Goal: Task Accomplishment & Management: Manage account settings

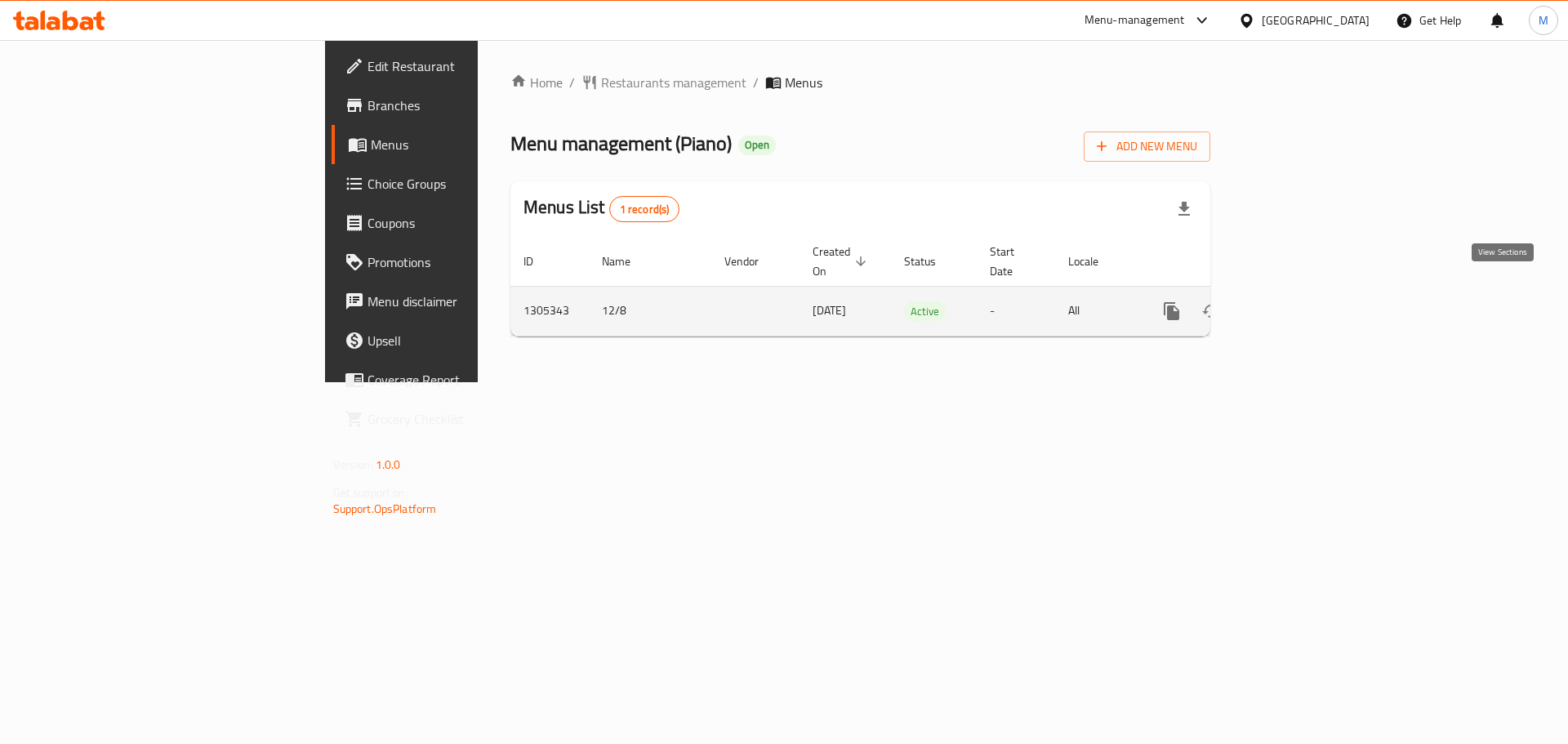
click at [1300, 302] on icon "enhanced table" at bounding box center [1290, 312] width 20 height 20
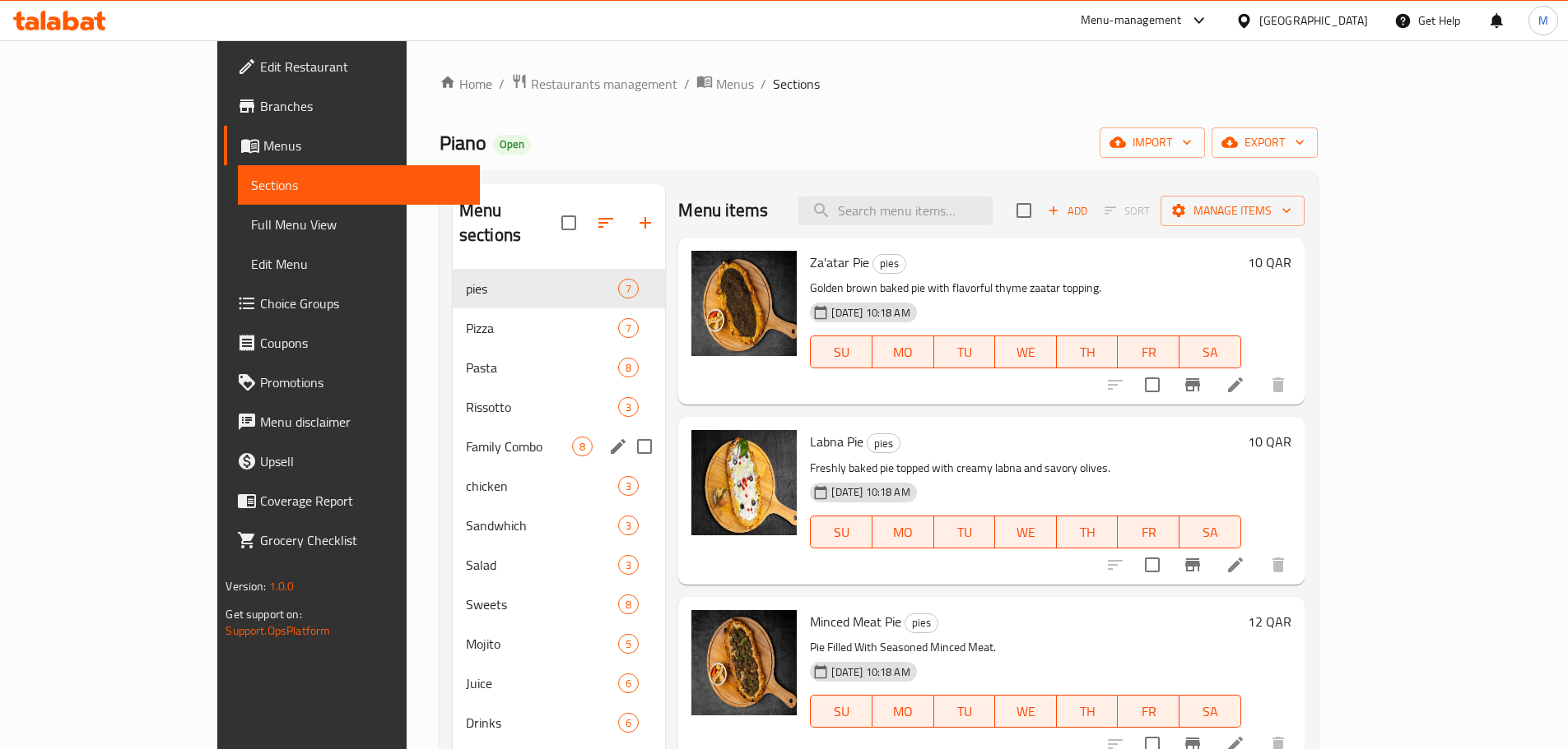
click at [453, 432] on div "Family Combo 8" at bounding box center [559, 446] width 213 height 39
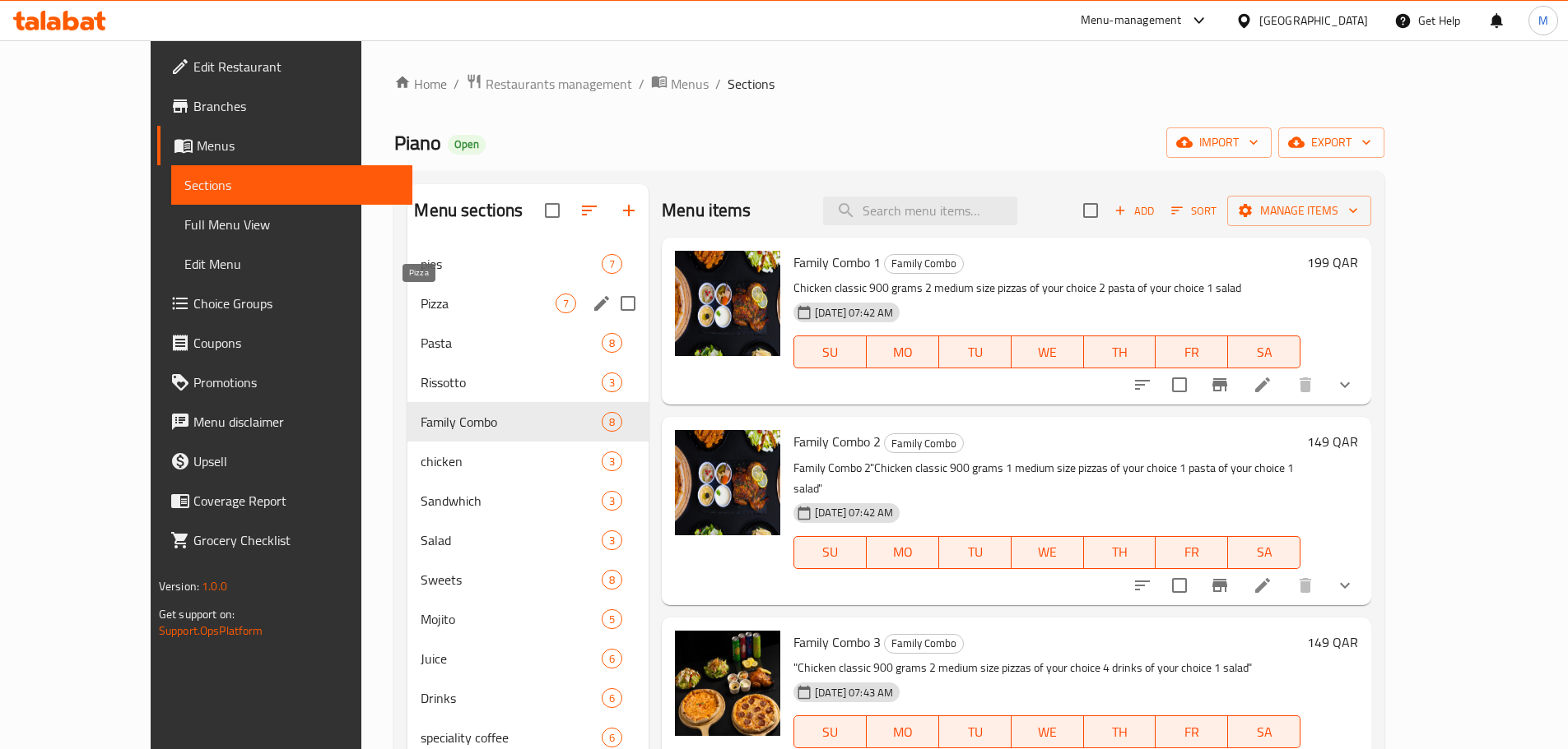
click at [421, 298] on span "Pizza" at bounding box center [488, 304] width 135 height 20
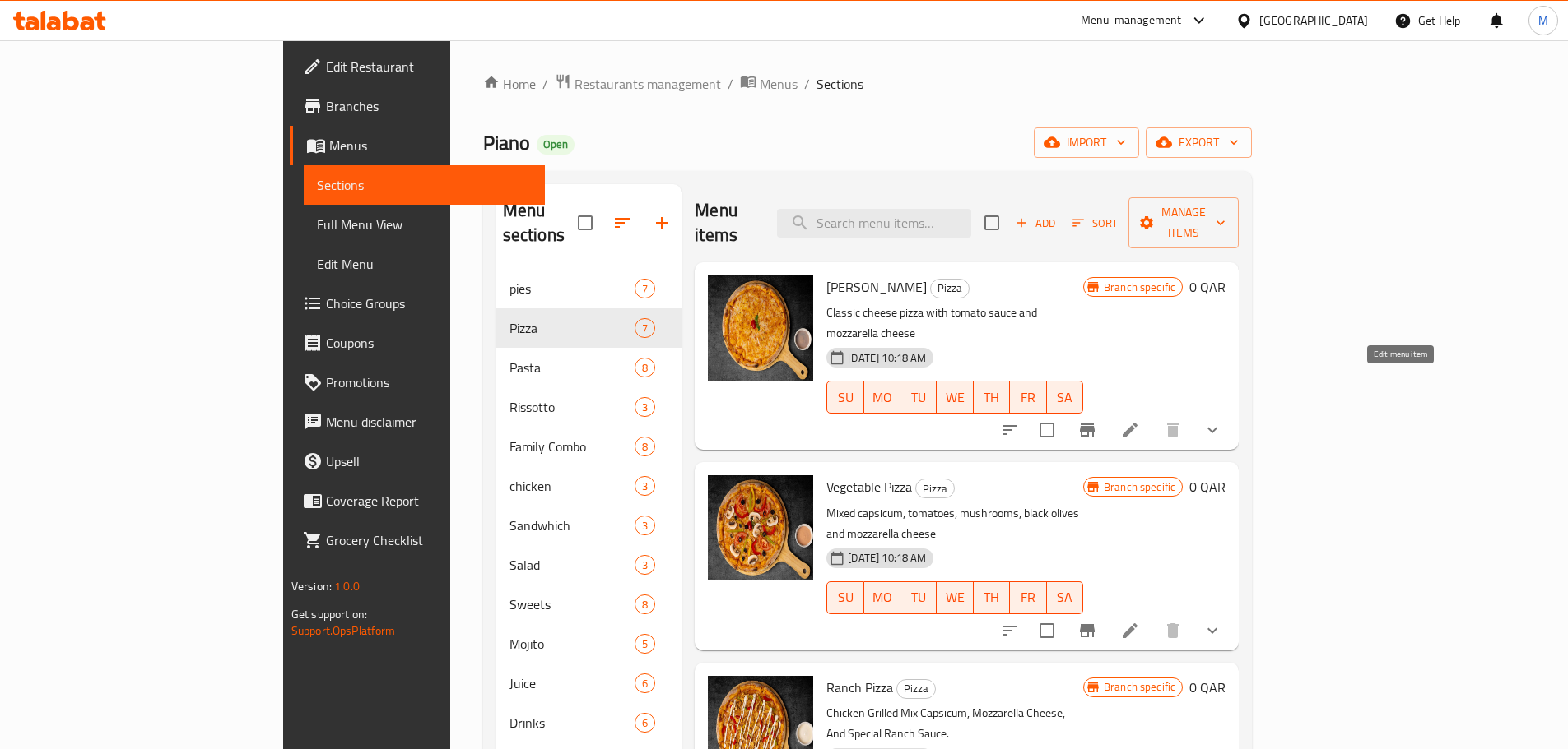
click at [1140, 420] on icon at bounding box center [1130, 430] width 20 height 20
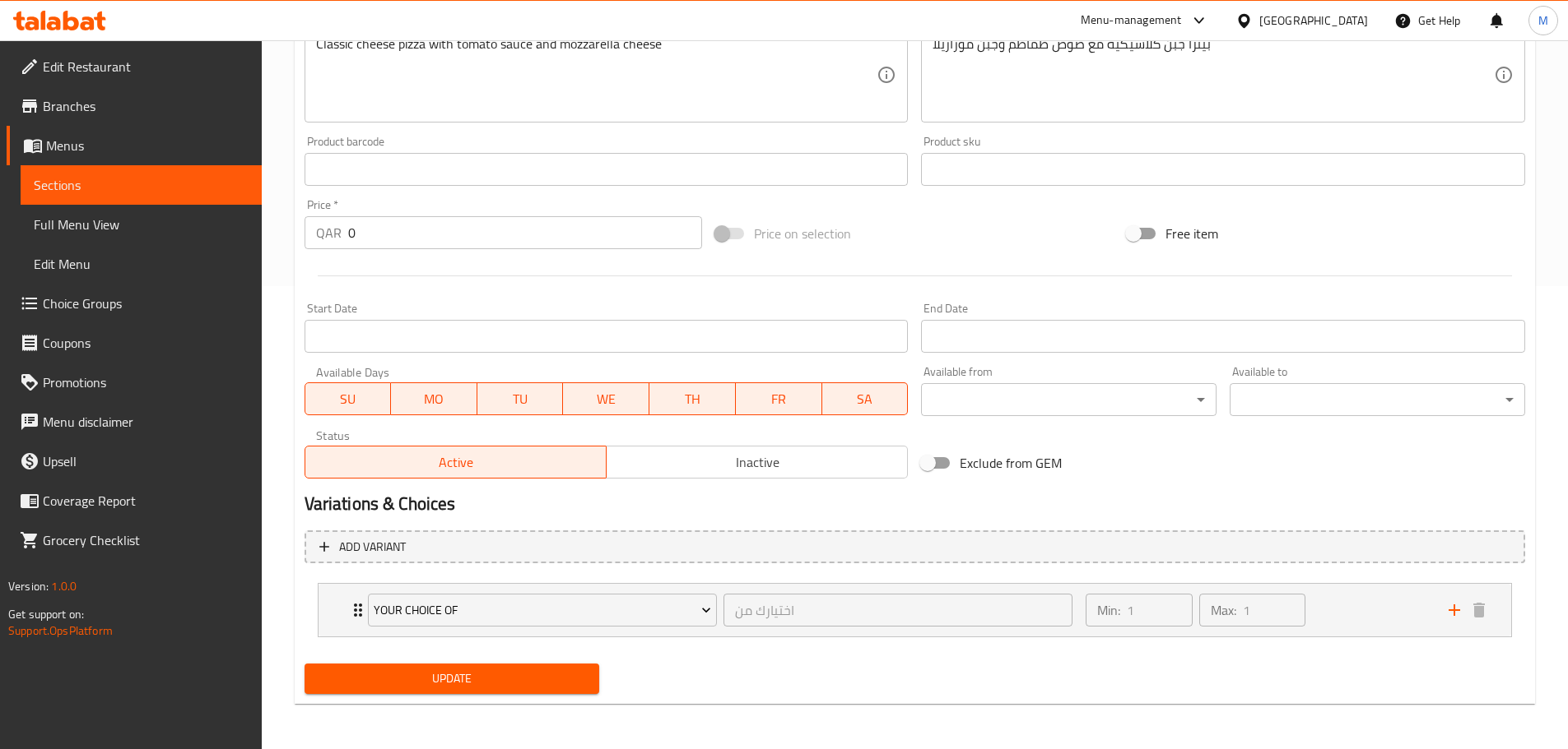
scroll to position [464, 0]
click at [1375, 615] on div "Min: 1 ​ Max: 1 ​" at bounding box center [1257, 610] width 362 height 53
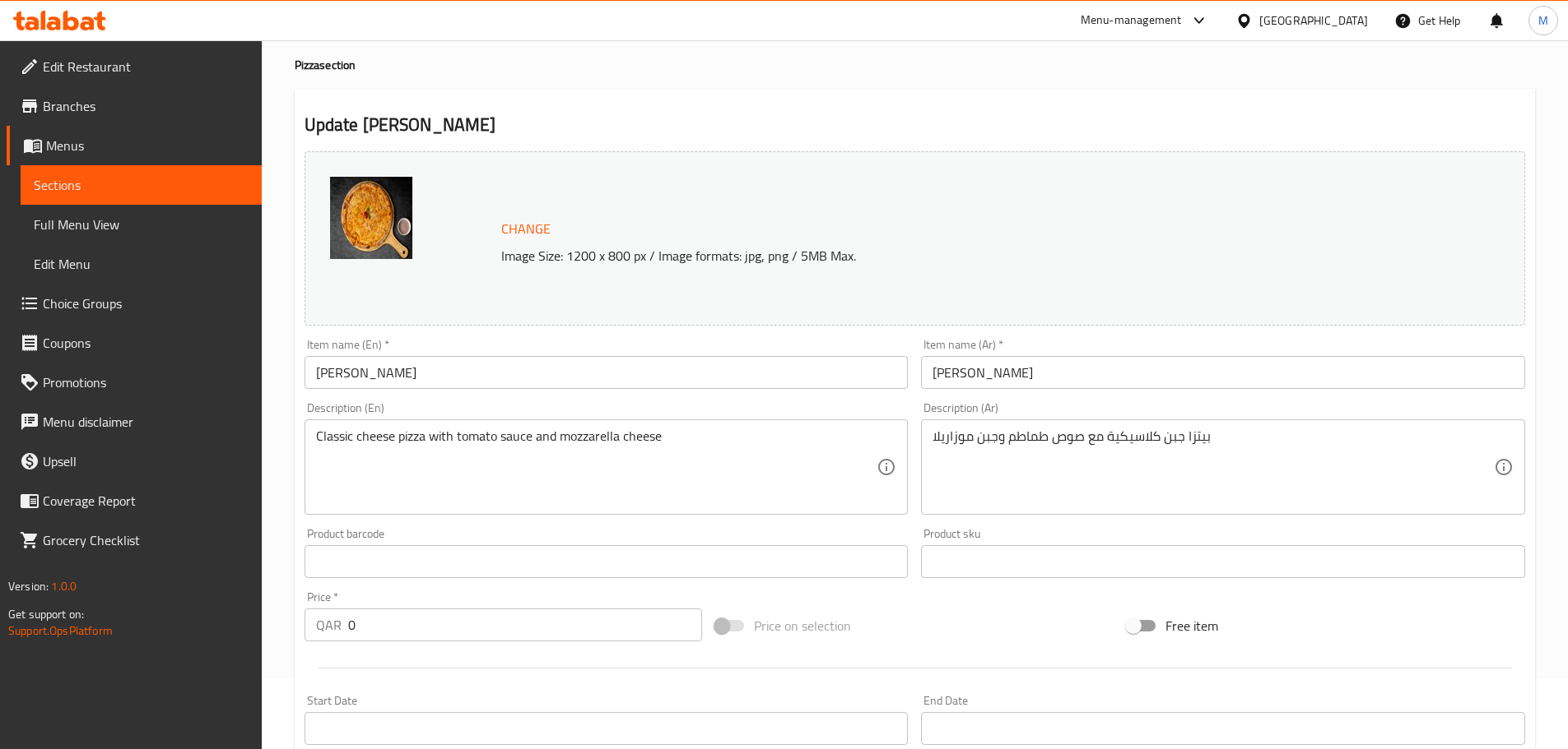
scroll to position [0, 0]
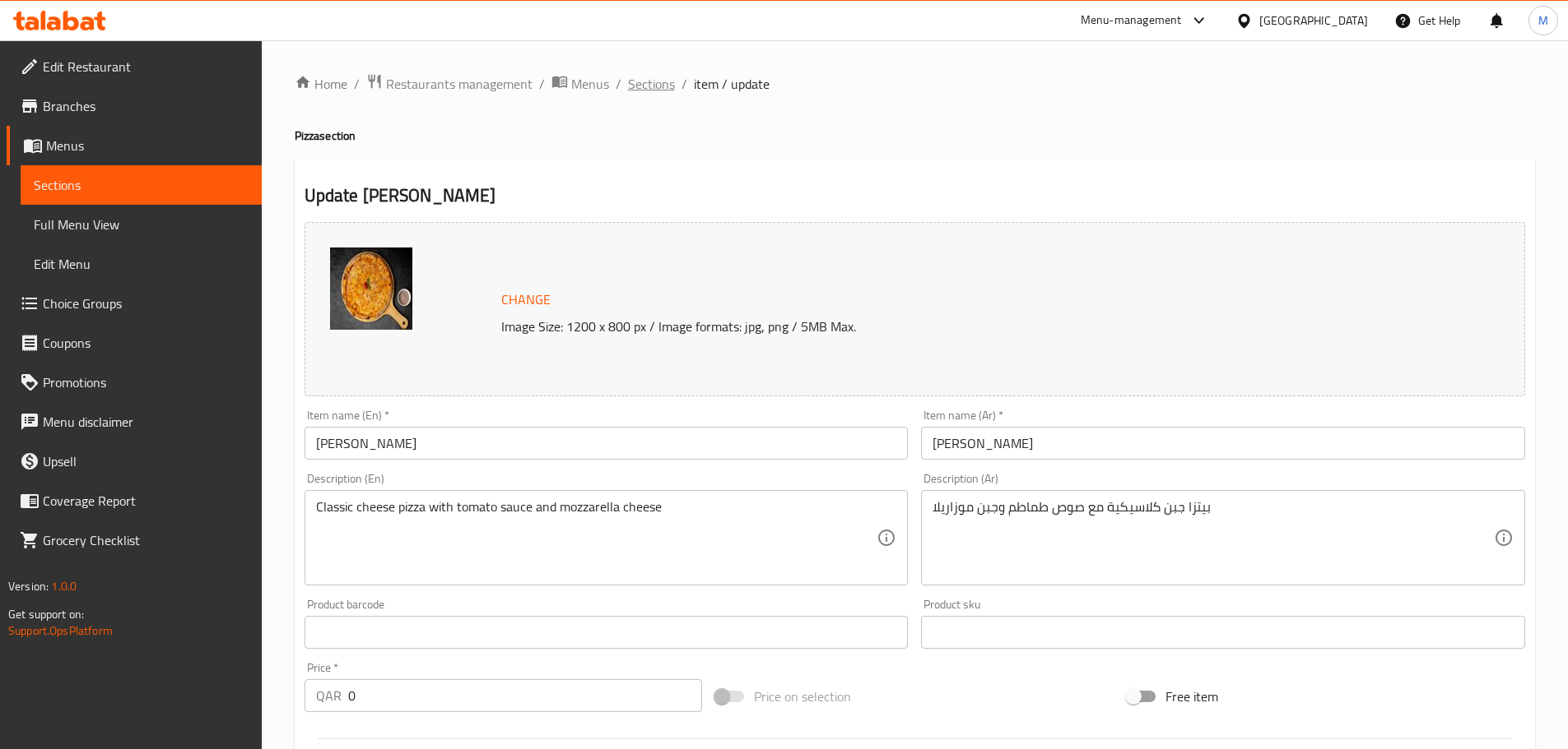
click at [647, 88] on span "Sections" at bounding box center [652, 84] width 47 height 20
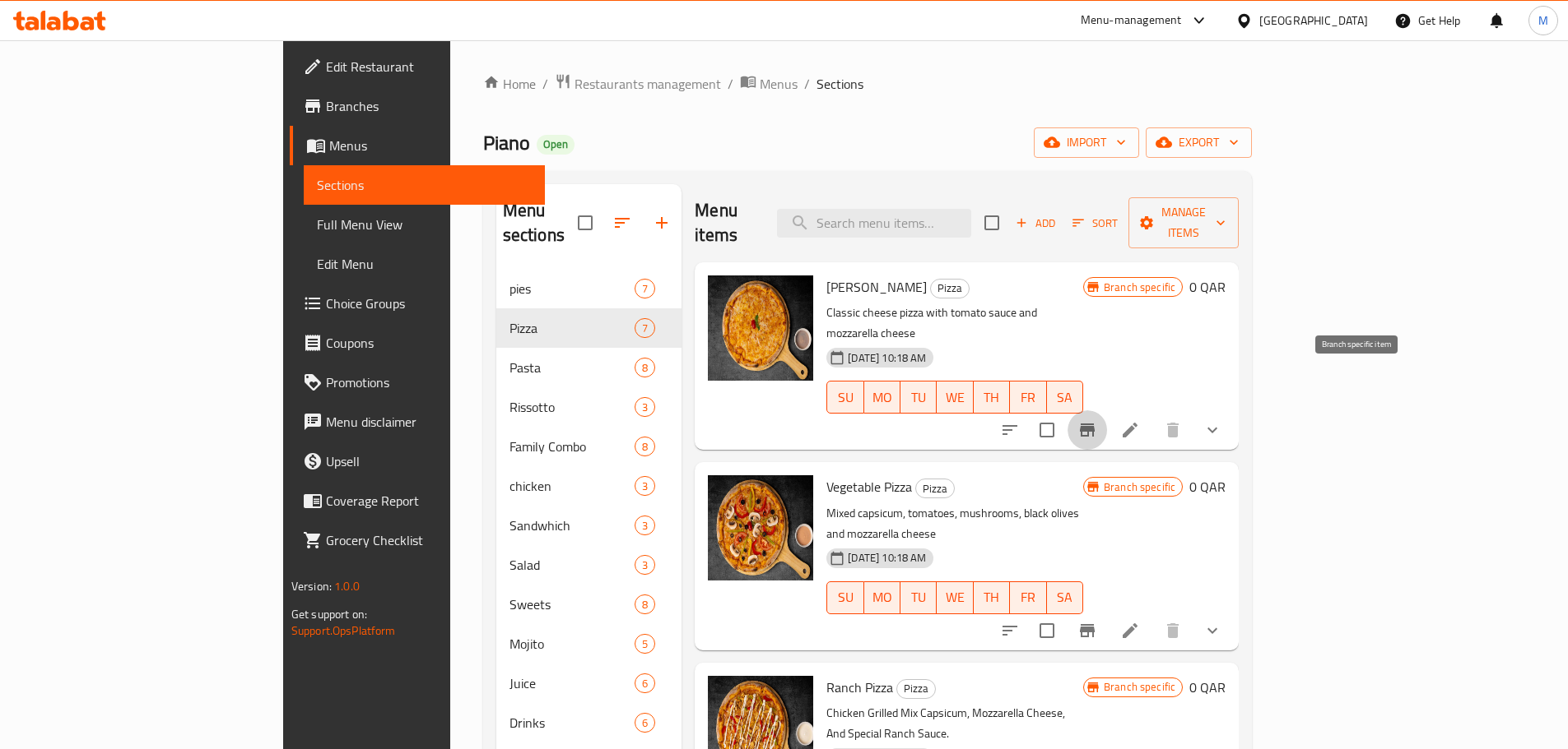
click at [1107, 410] on button "Branch-specific-item" at bounding box center [1086, 430] width 39 height 39
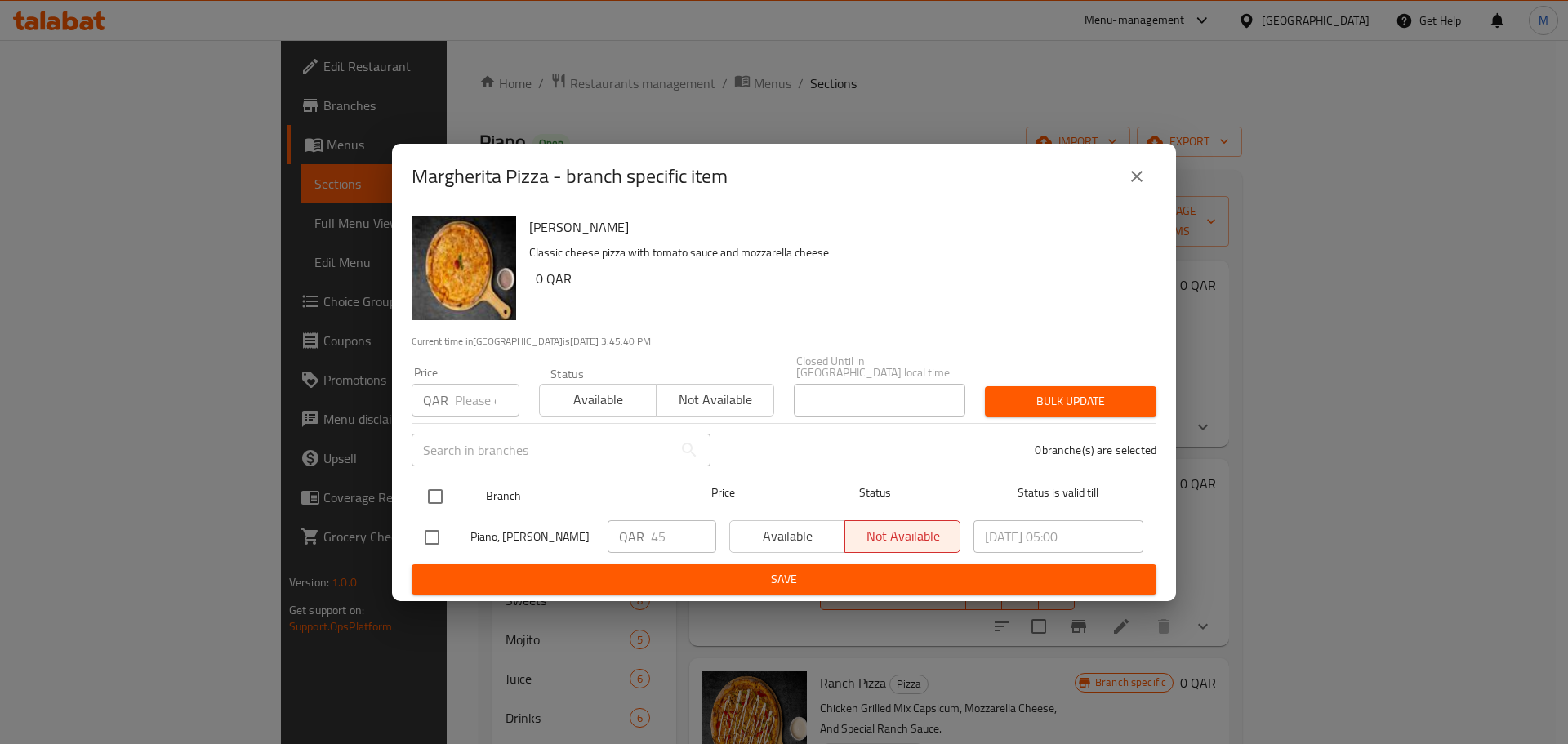
click at [441, 485] on input "checkbox" at bounding box center [436, 497] width 34 height 34
checkbox input "true"
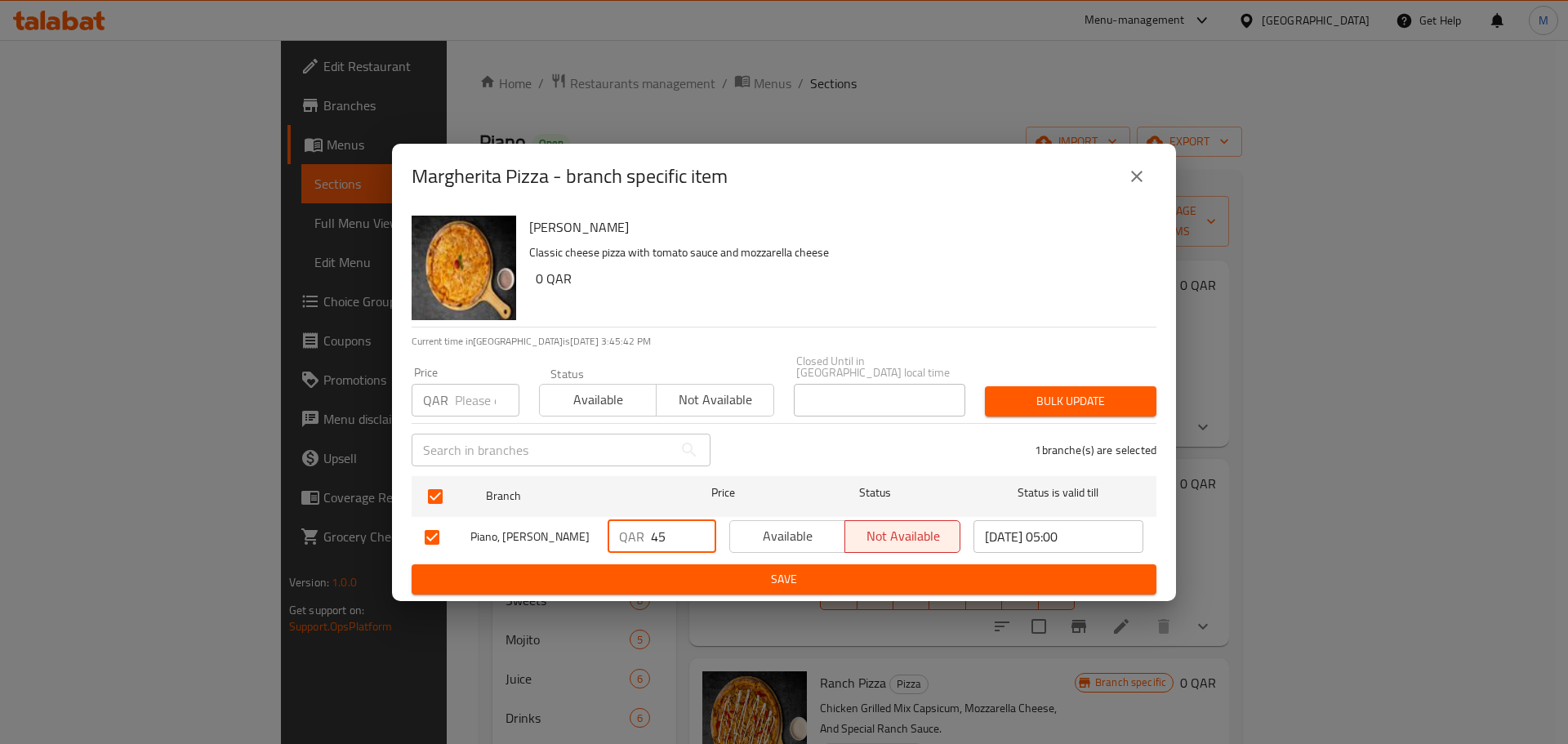
drag, startPoint x: 676, startPoint y: 524, endPoint x: 649, endPoint y: 530, distance: 27.7
click at [649, 530] on div "QAR 45 ​" at bounding box center [662, 537] width 108 height 33
type input "0"
click at [718, 587] on button "Save" at bounding box center [784, 579] width 745 height 30
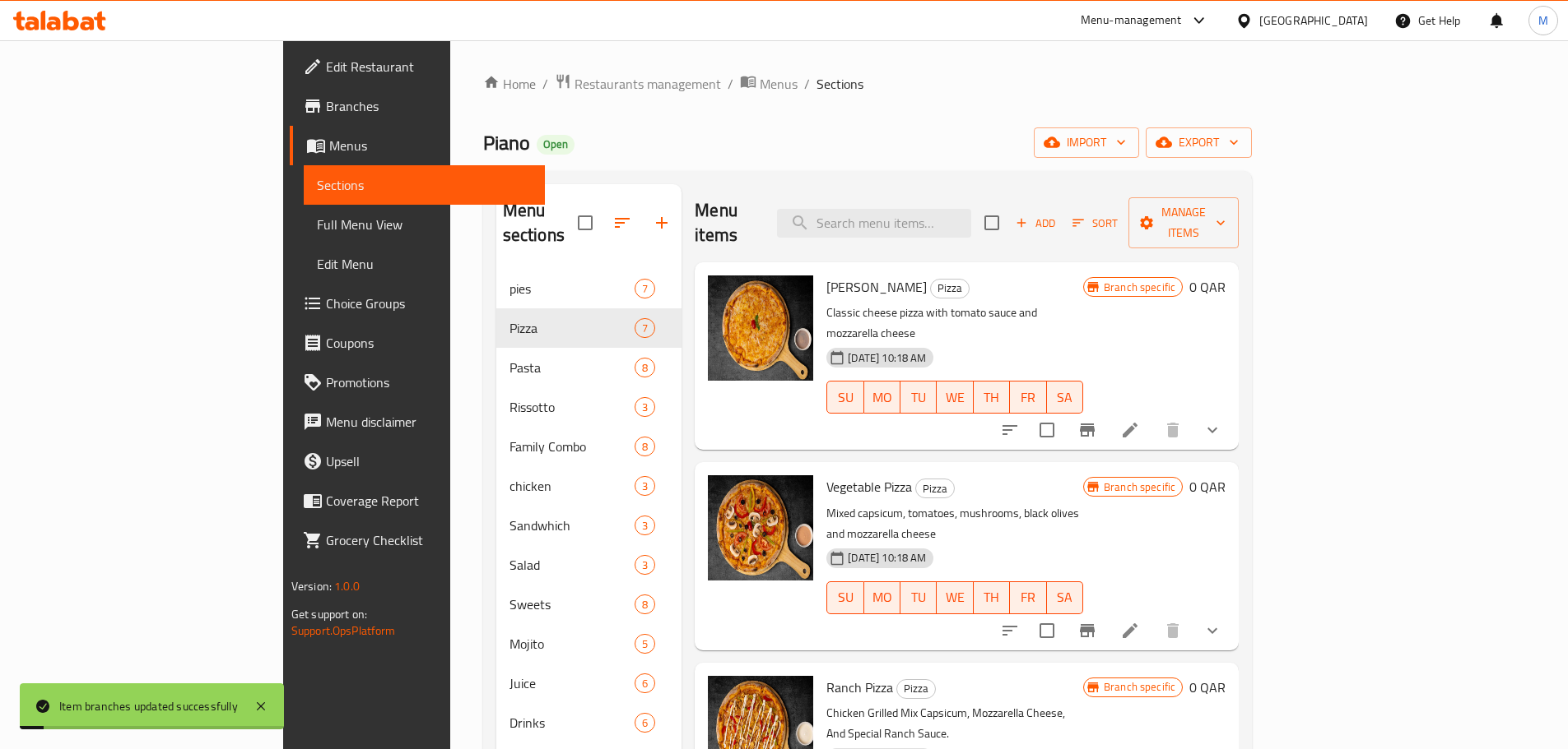
scroll to position [127, 0]
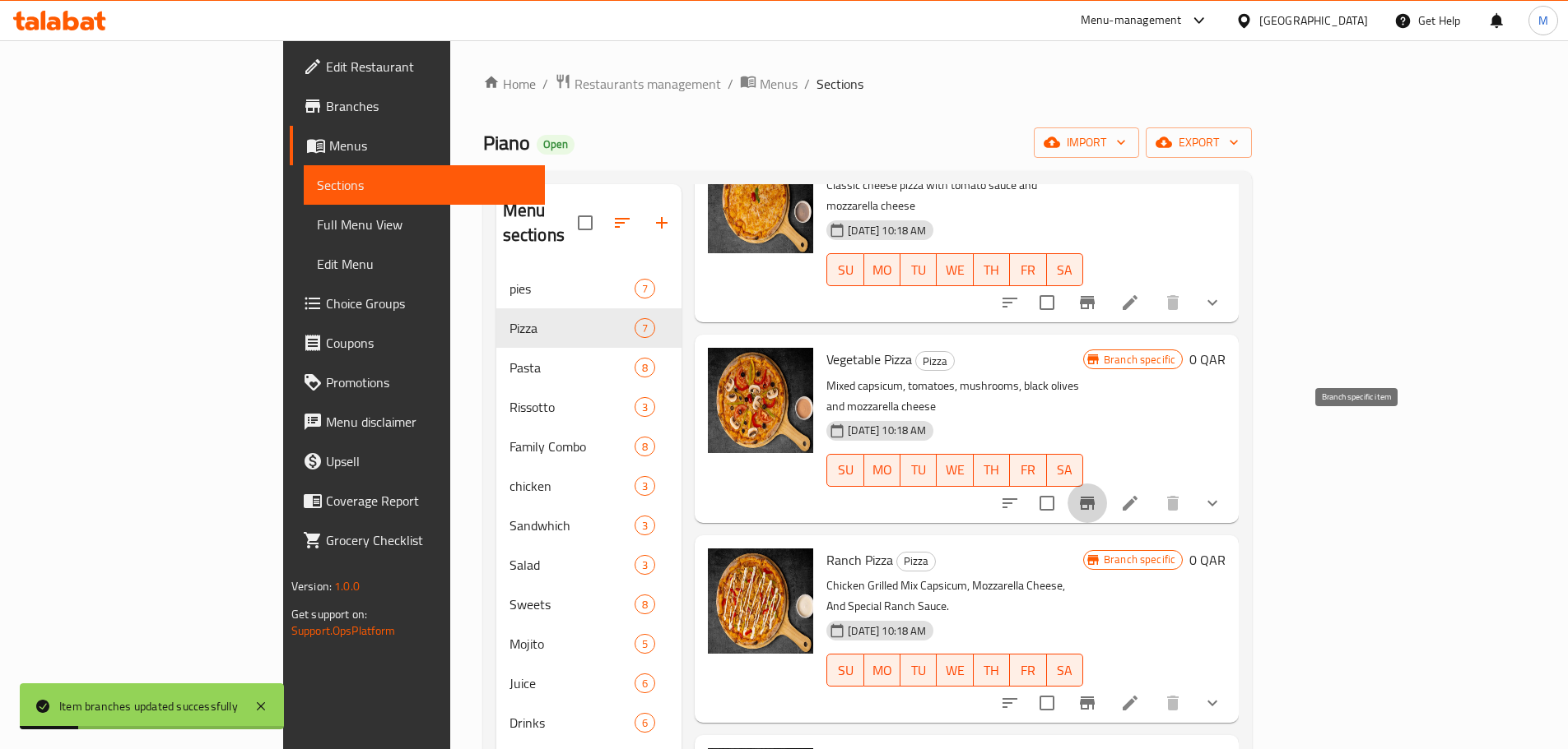
click at [1097, 493] on icon "Branch-specific-item" at bounding box center [1087, 503] width 20 height 20
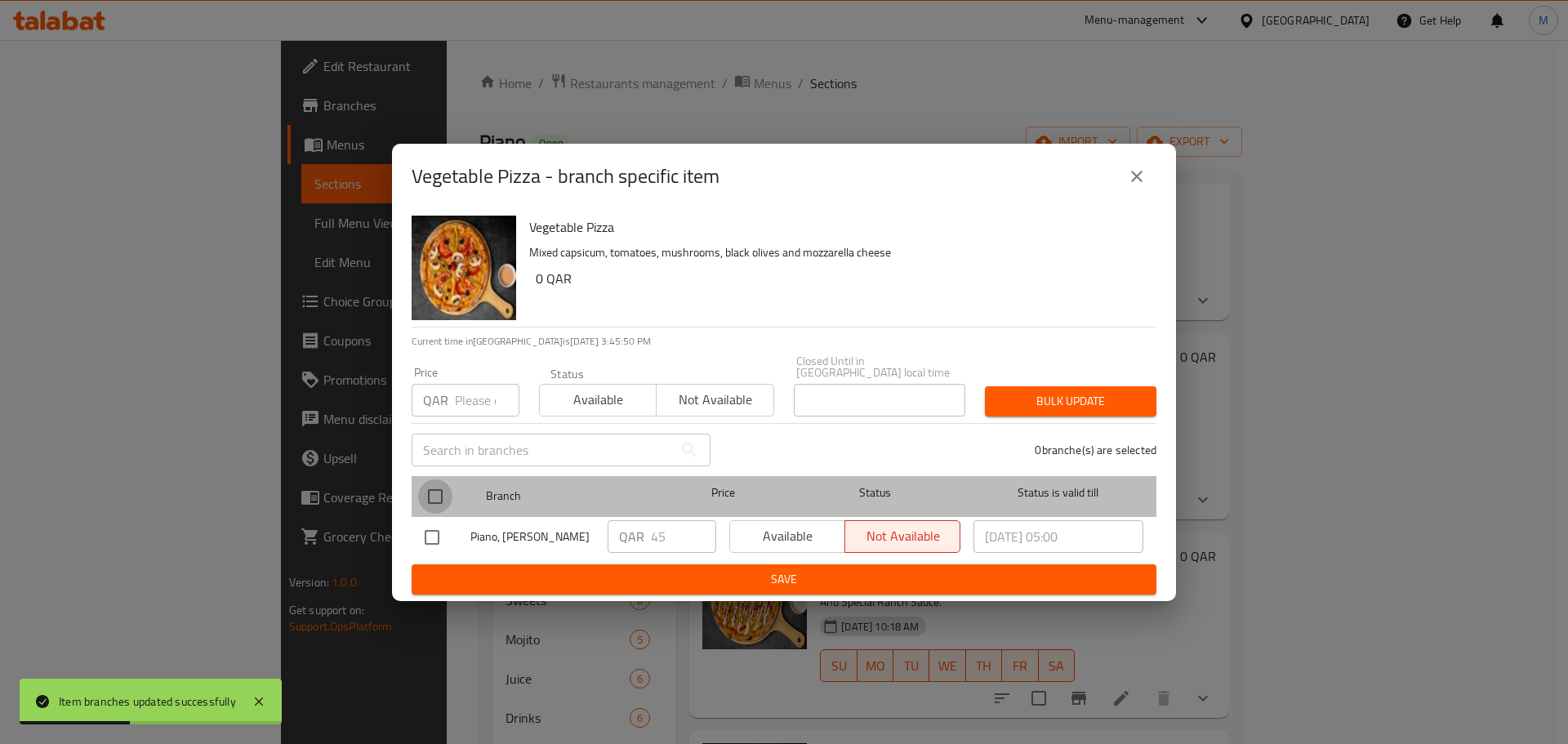
click at [442, 500] on input "checkbox" at bounding box center [436, 497] width 34 height 34
checkbox input "true"
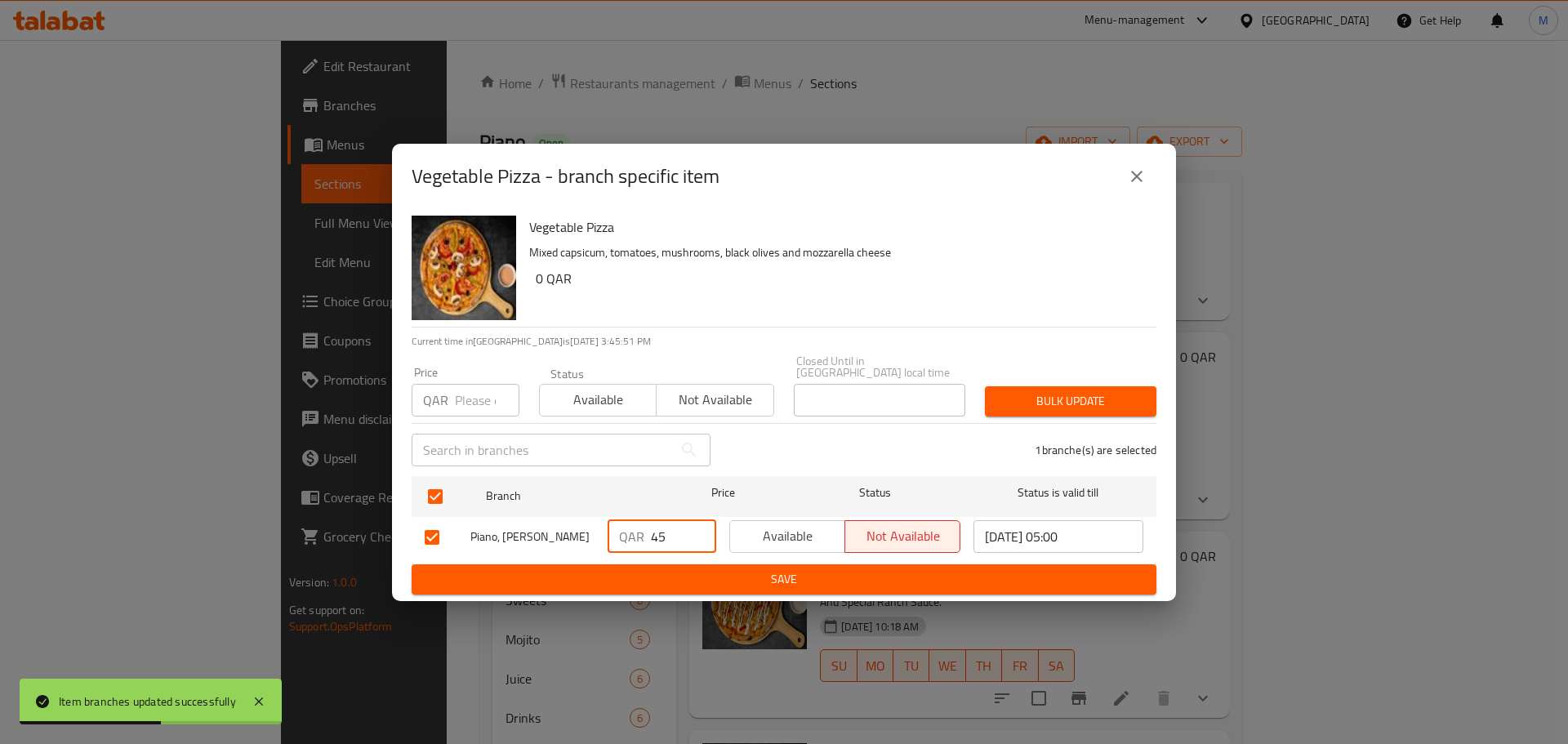
drag, startPoint x: 674, startPoint y: 526, endPoint x: 628, endPoint y: 531, distance: 46.3
click at [628, 531] on div "QAR 45 ​" at bounding box center [662, 537] width 108 height 33
type input "0"
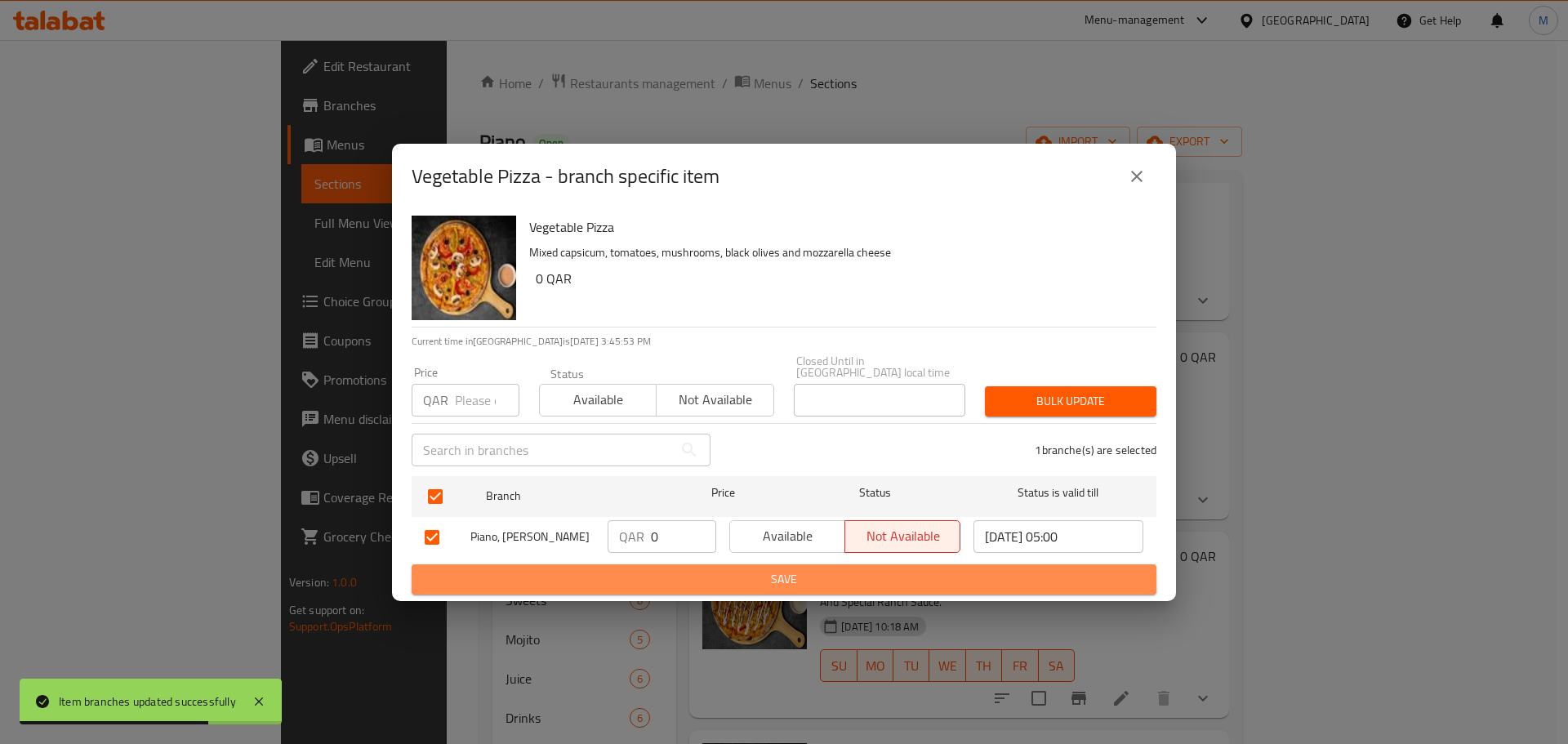
click at [709, 570] on span "Save" at bounding box center [784, 579] width 718 height 21
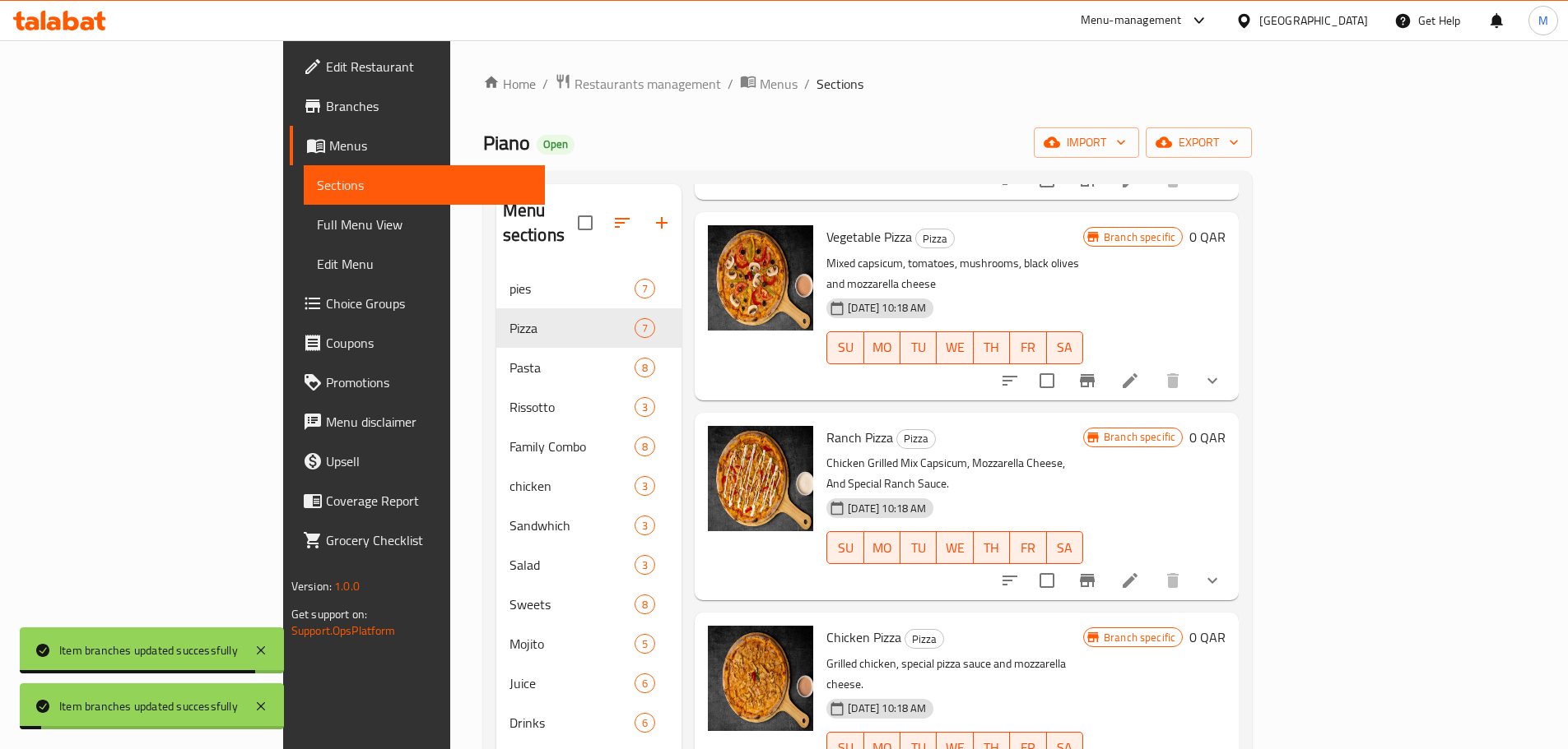
scroll to position [251, 0]
click at [1137, 572] on icon at bounding box center [1130, 580] width 15 height 15
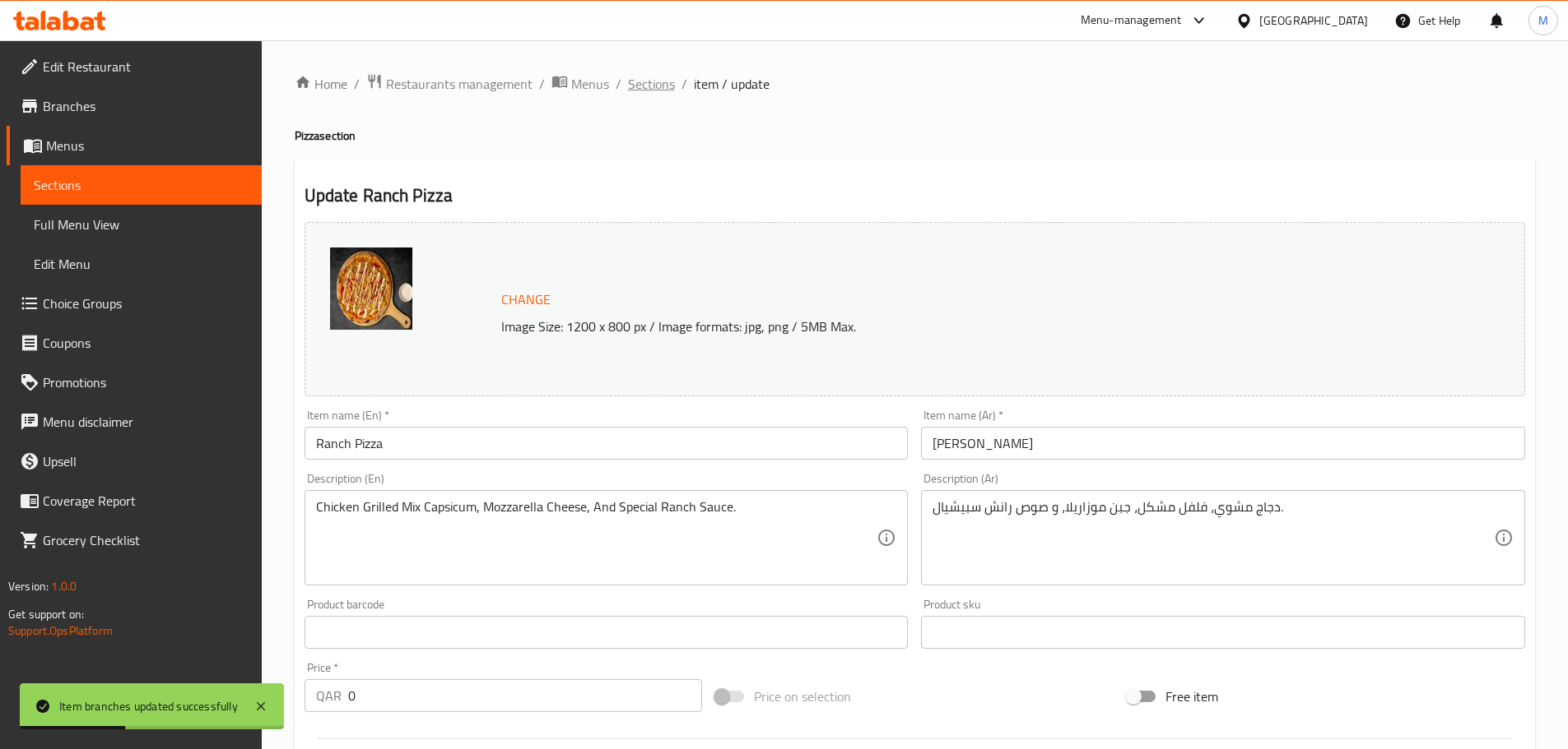
click at [641, 81] on span "Sections" at bounding box center [652, 84] width 47 height 20
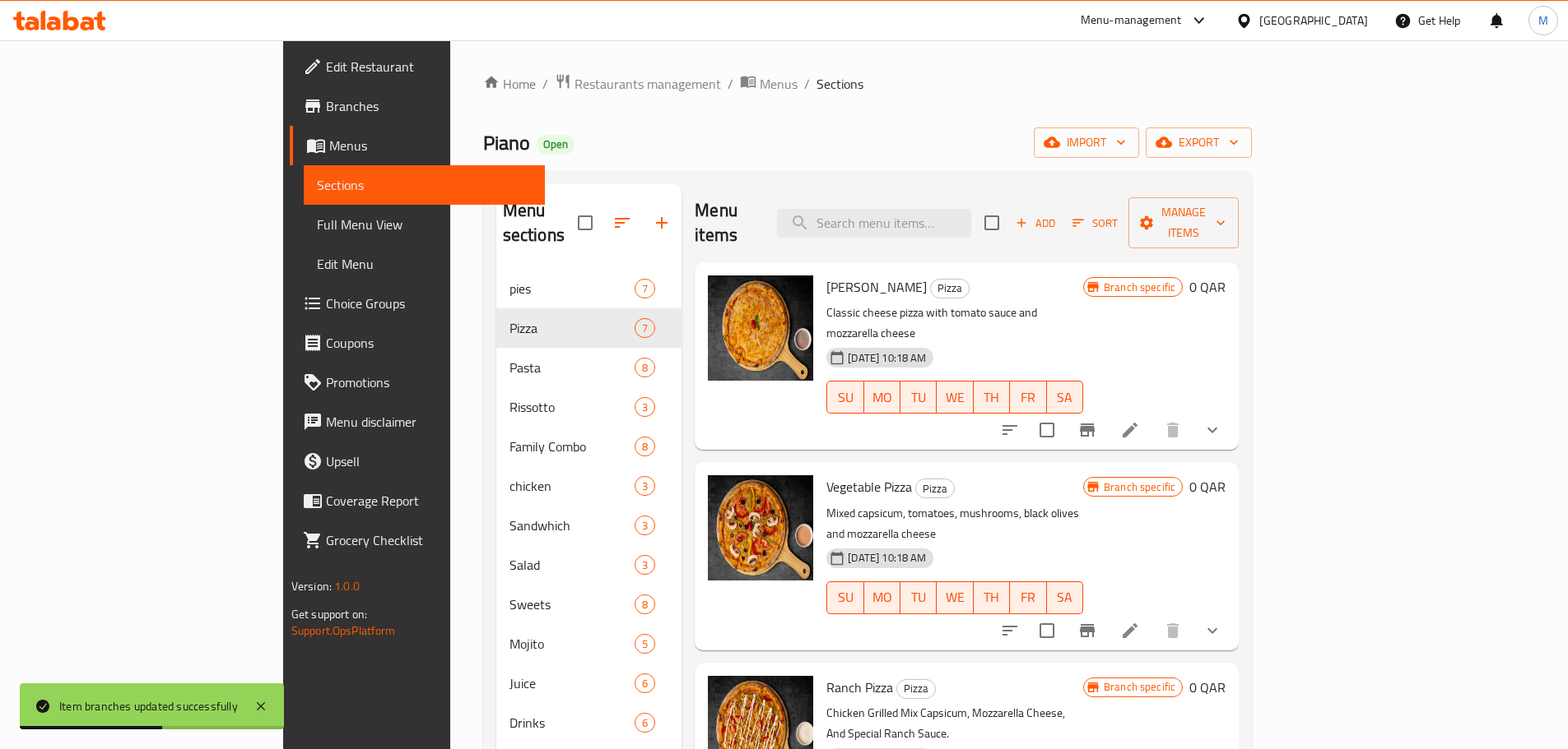
click at [1107, 410] on button "Branch-specific-item" at bounding box center [1086, 430] width 39 height 39
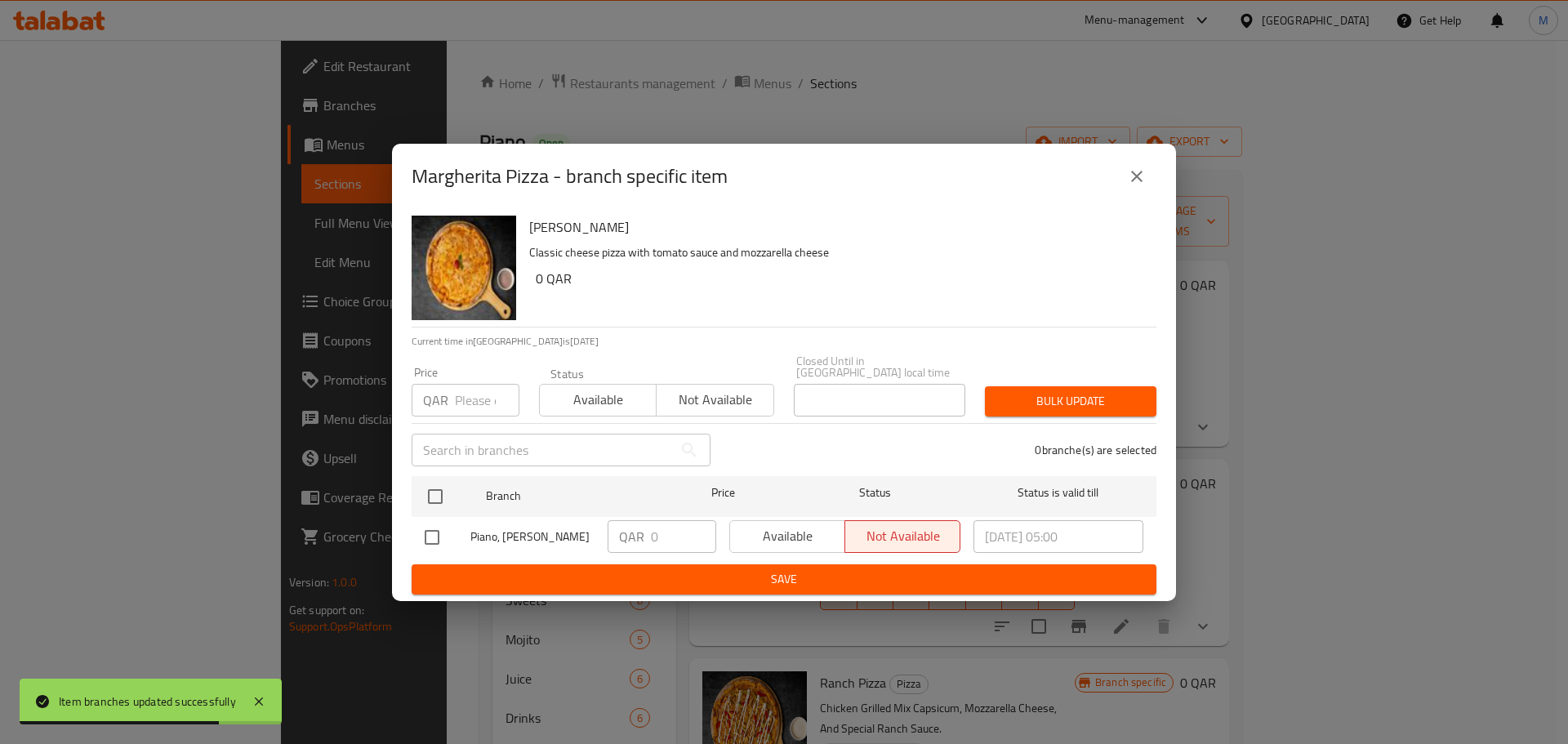
click at [1305, 355] on div "Margherita Pizza - branch specific item Margherita Pizza Classic cheese pizza w…" at bounding box center [784, 372] width 1568 height 744
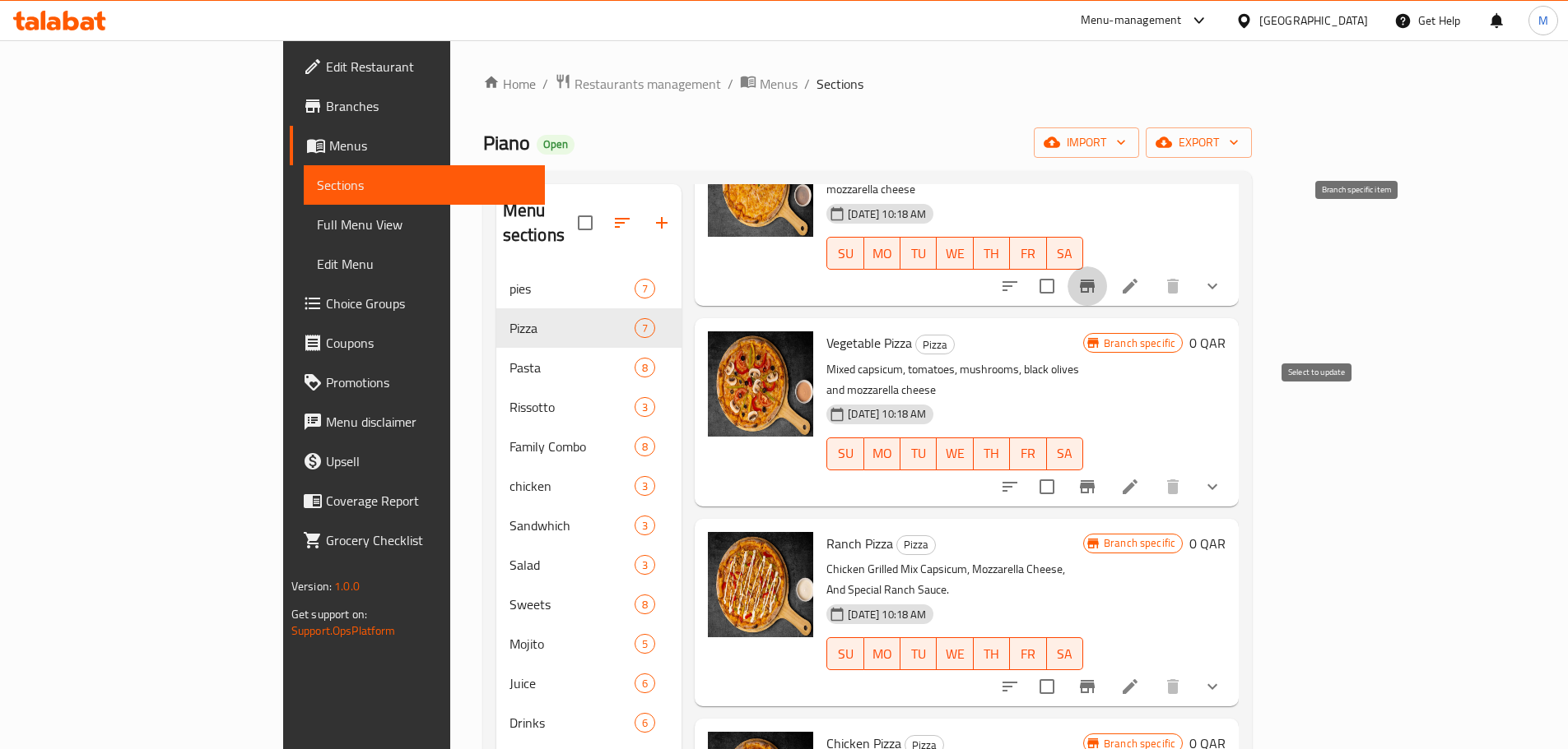
scroll to position [156, 0]
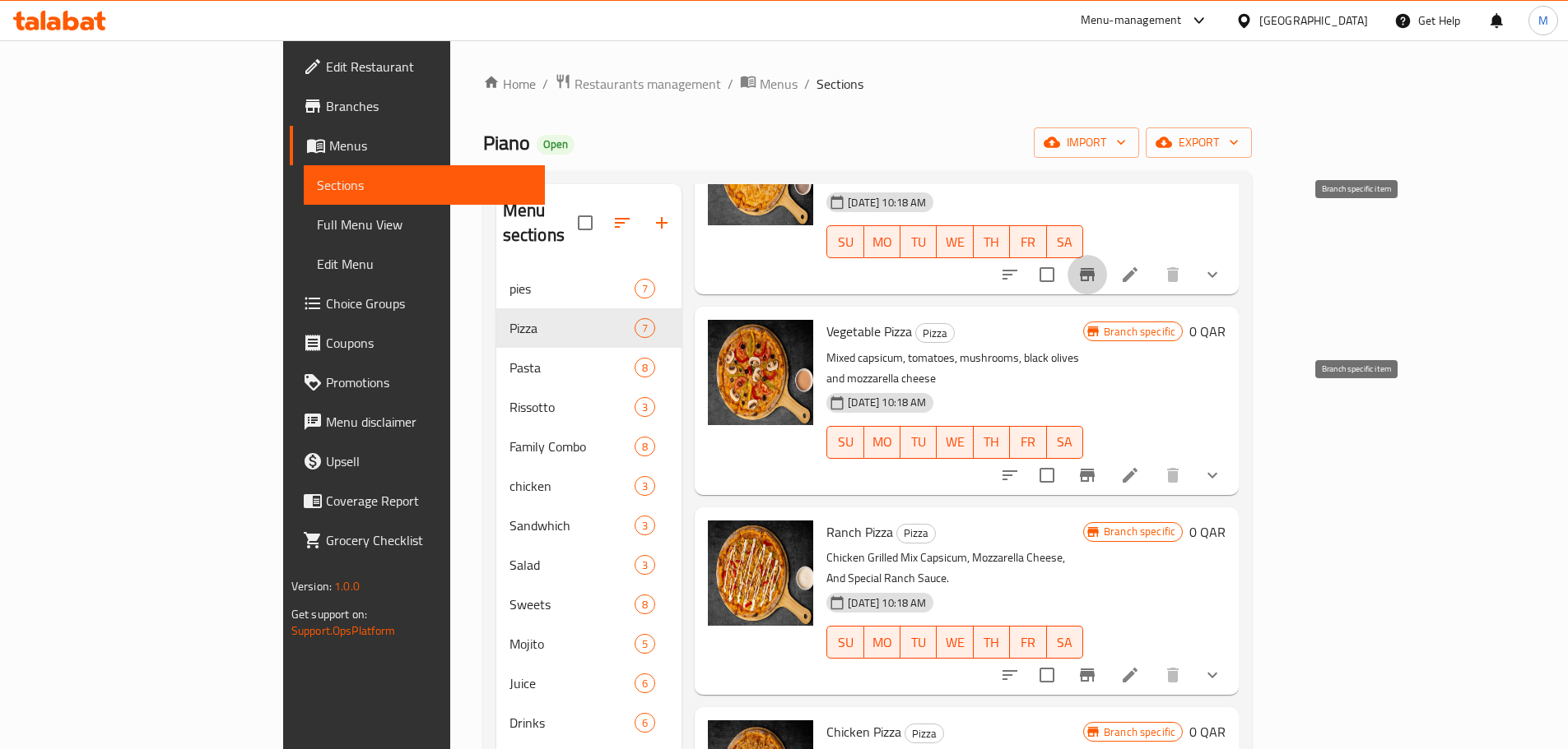
click at [1097, 466] on icon "Branch-specific-item" at bounding box center [1087, 476] width 20 height 20
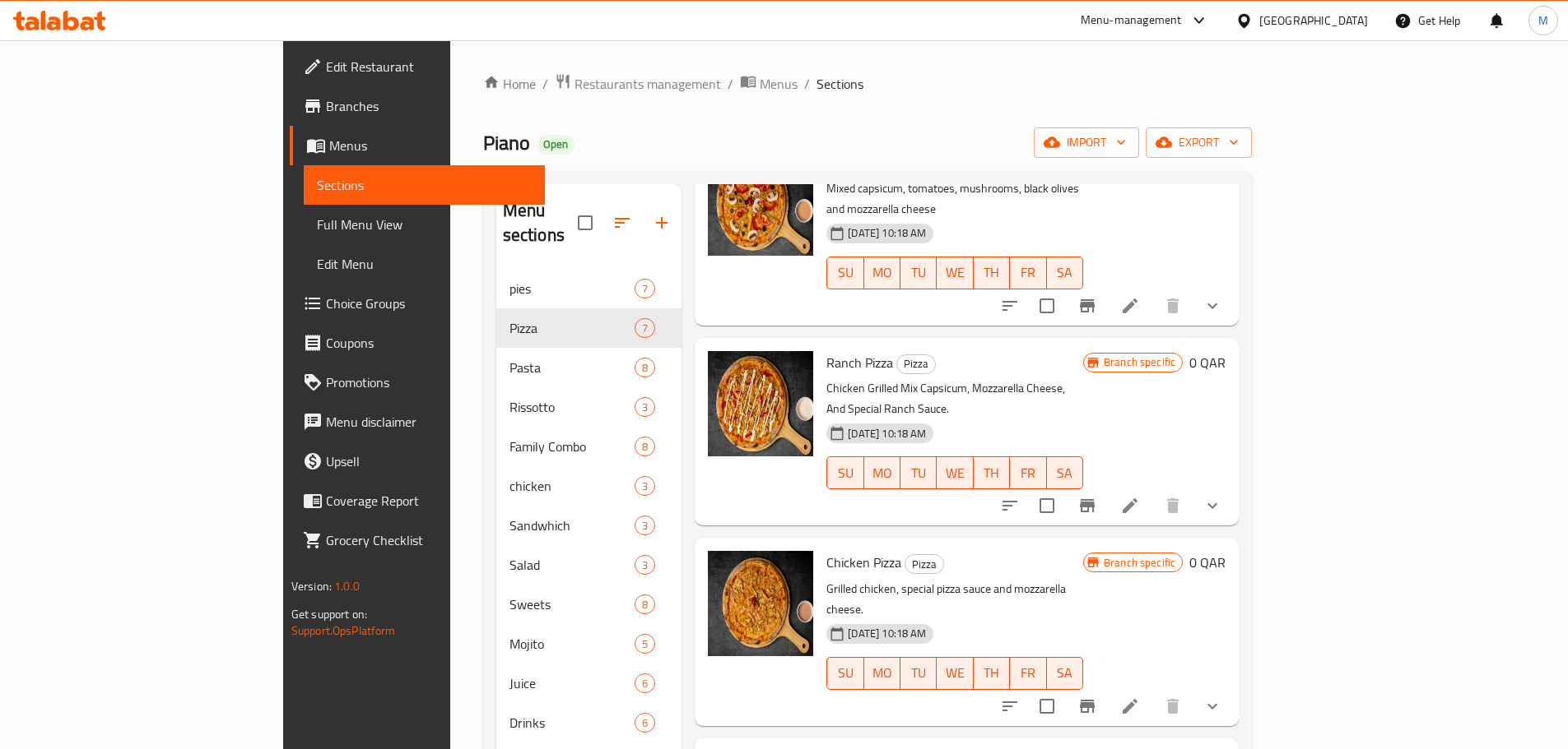
scroll to position [329, 0]
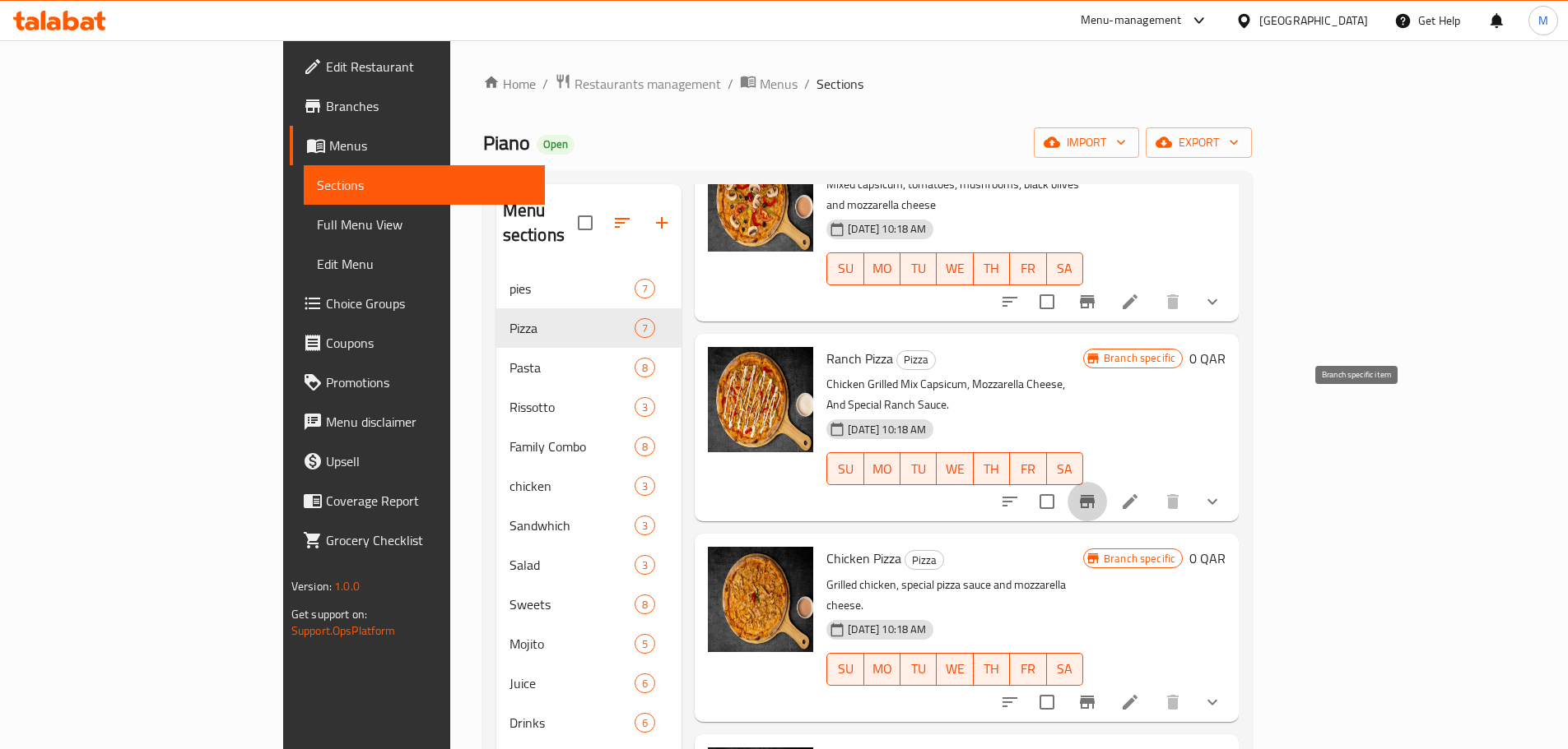
click at [1097, 492] on icon "Branch-specific-item" at bounding box center [1087, 502] width 20 height 20
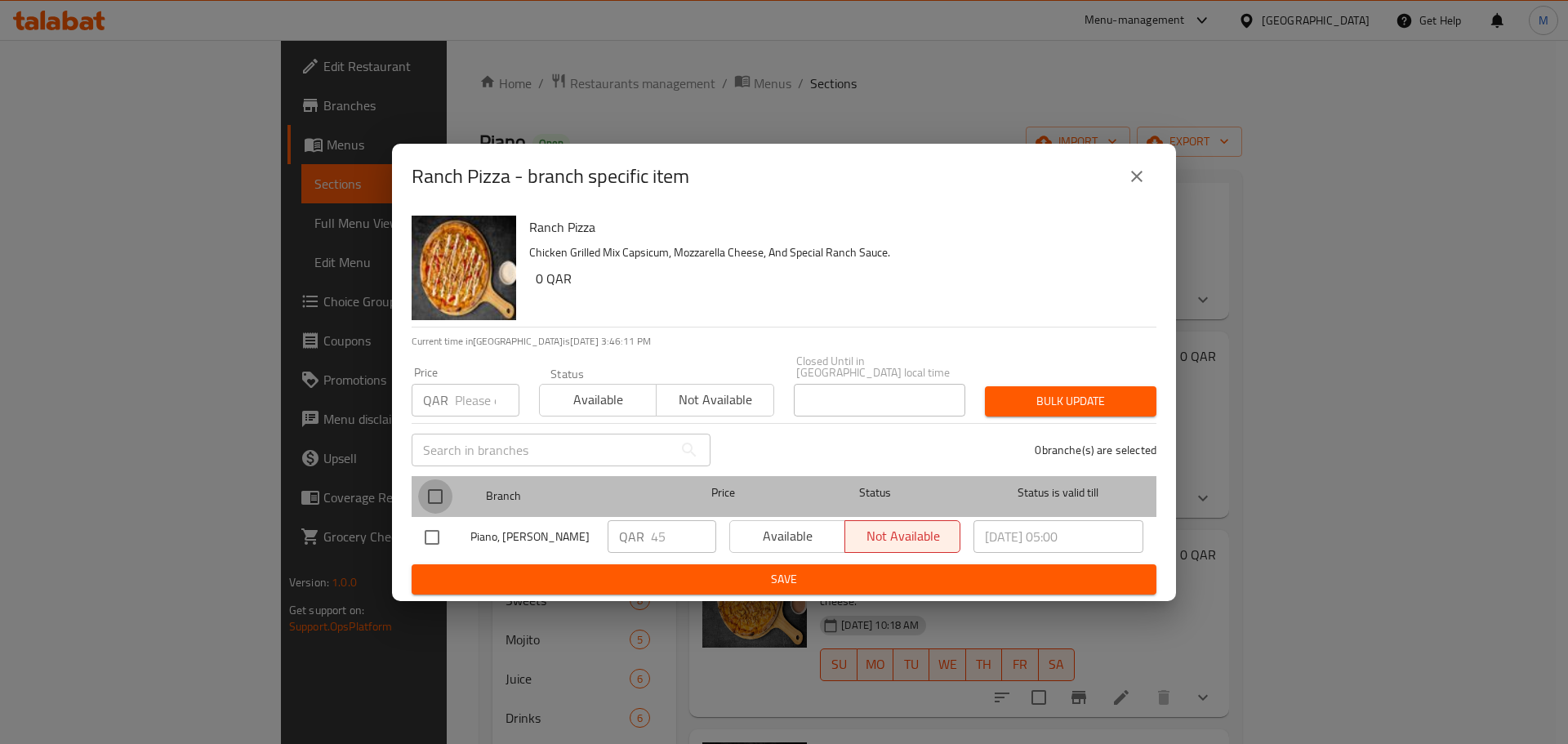
click at [439, 487] on input "checkbox" at bounding box center [436, 497] width 34 height 34
checkbox input "true"
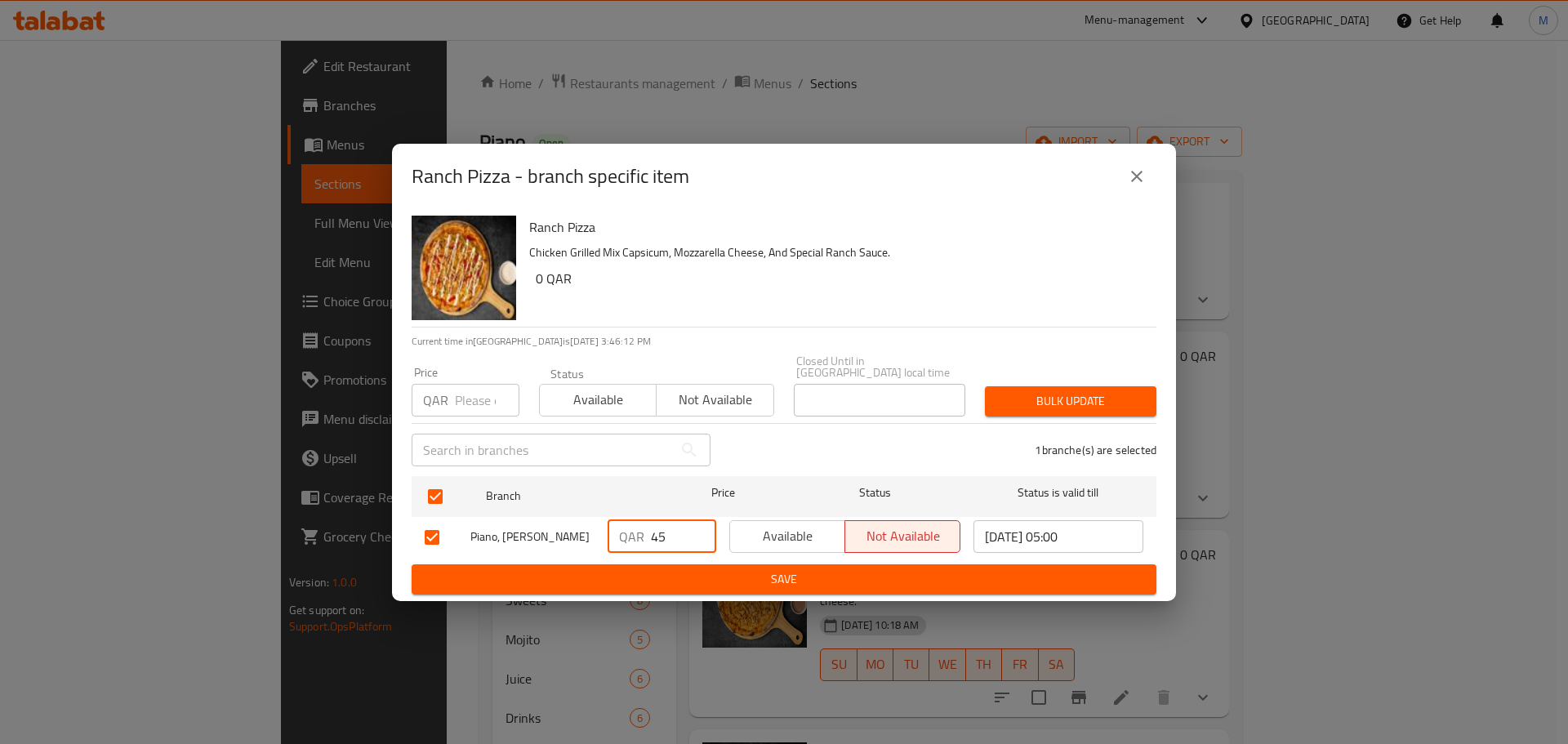
drag, startPoint x: 664, startPoint y: 532, endPoint x: 619, endPoint y: 542, distance: 46.1
click at [619, 542] on div "QAR 45 ​" at bounding box center [662, 537] width 108 height 33
type input "0"
click at [632, 570] on span "Save" at bounding box center [784, 579] width 718 height 21
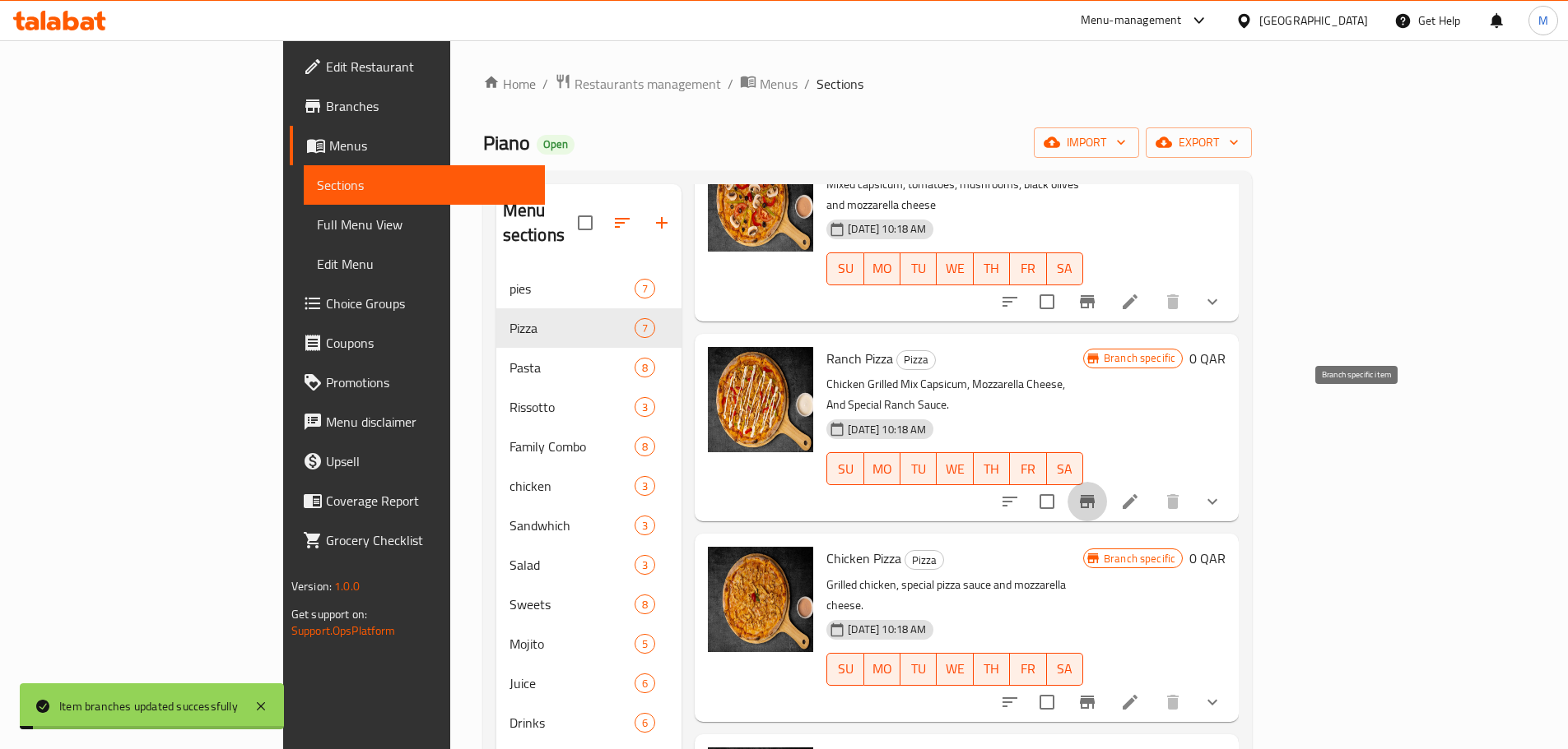
click at [1097, 492] on icon "Branch-specific-item" at bounding box center [1087, 502] width 20 height 20
click at [1097, 693] on icon "Branch-specific-item" at bounding box center [1087, 703] width 20 height 20
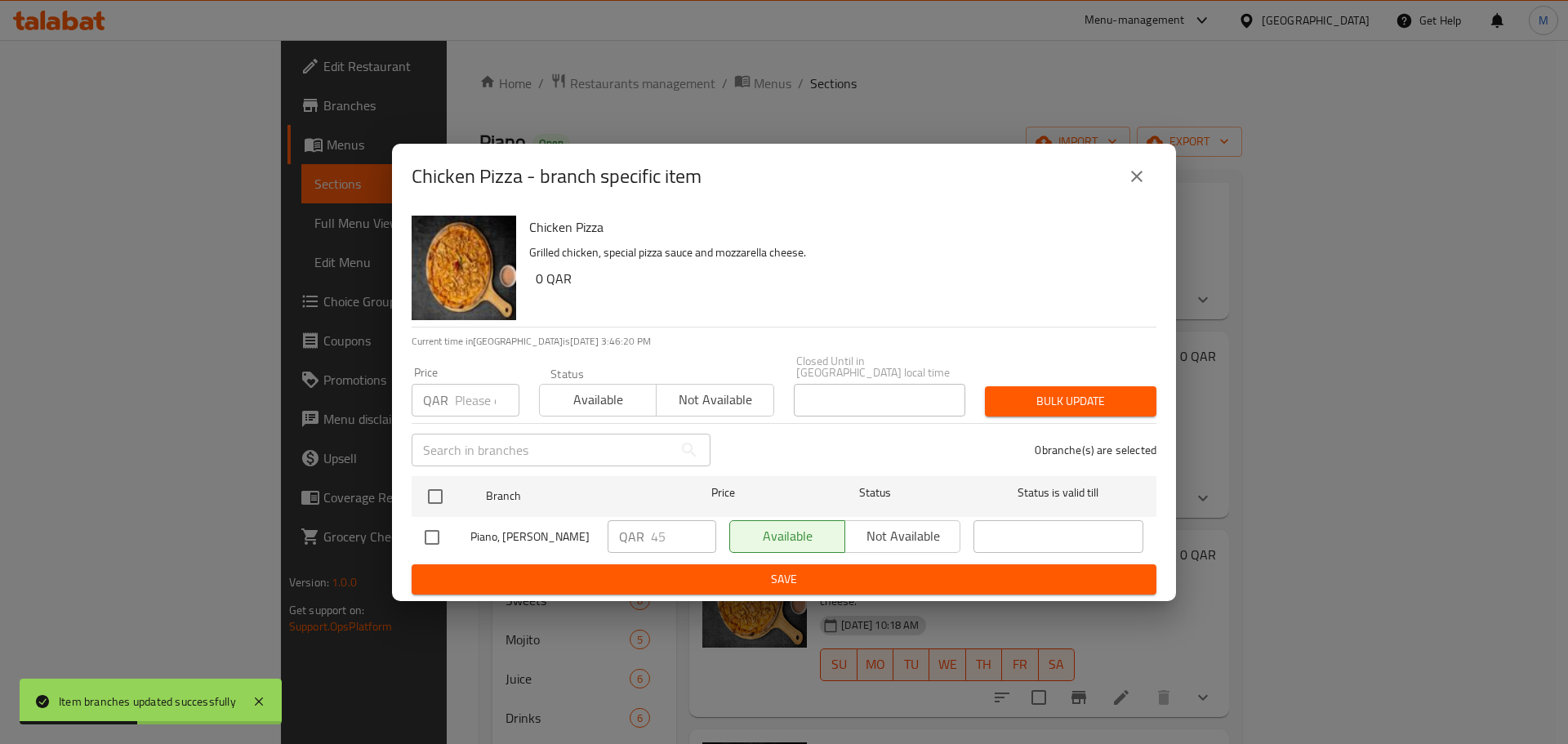
click at [432, 522] on input "checkbox" at bounding box center [432, 538] width 34 height 34
checkbox input "true"
drag, startPoint x: 665, startPoint y: 533, endPoint x: 607, endPoint y: 536, distance: 58.1
click at [607, 536] on div "QAR 45 ​" at bounding box center [662, 538] width 122 height 47
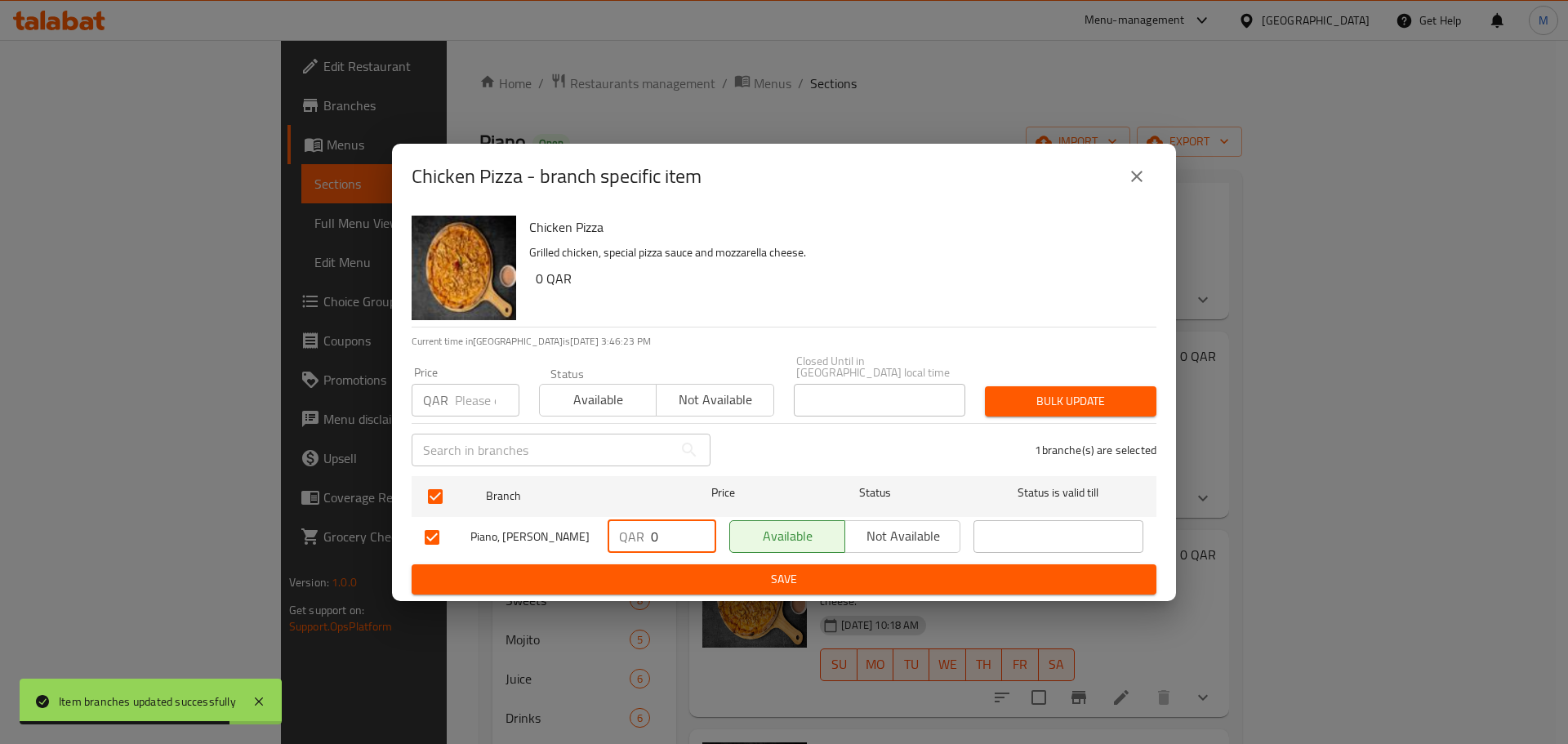
type input "0"
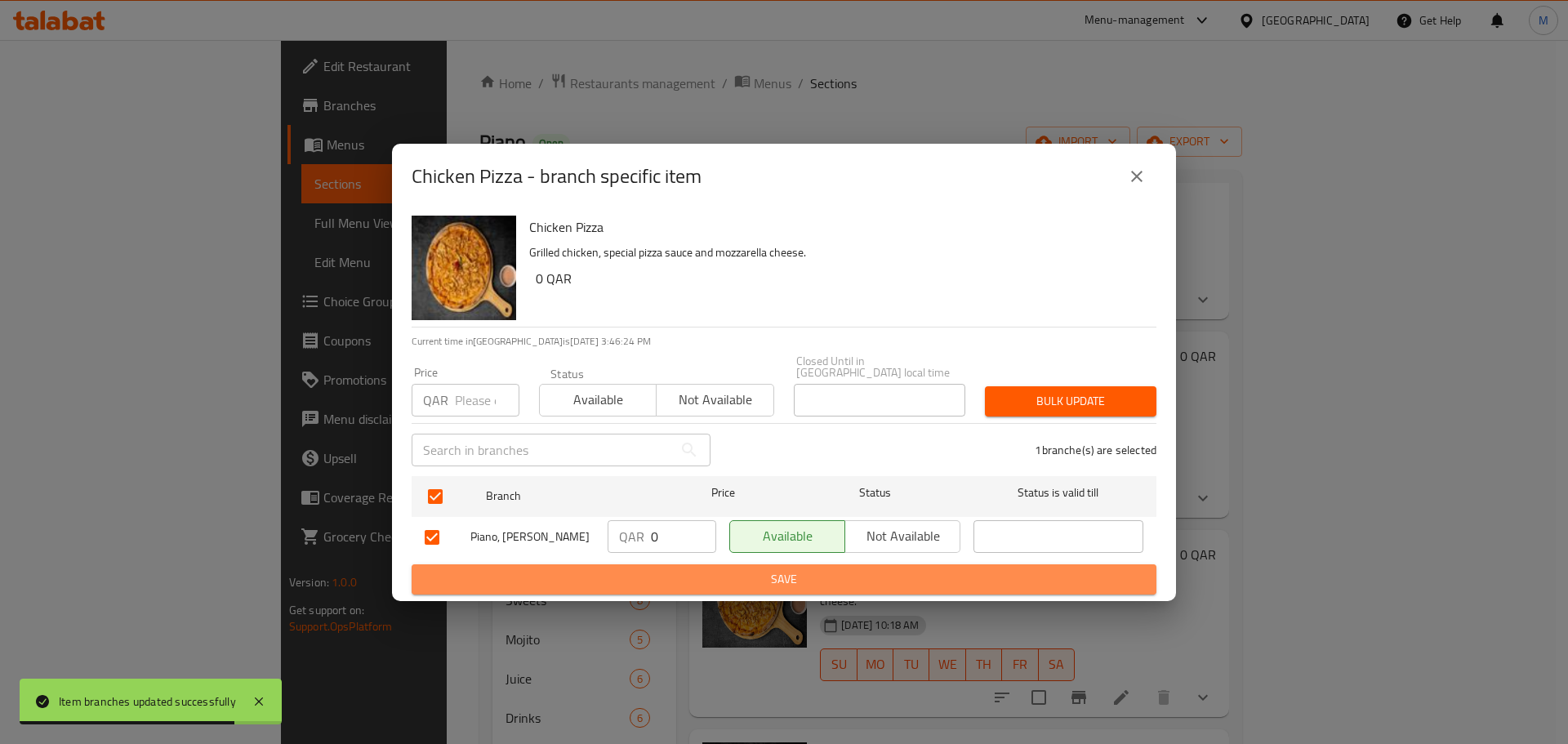
click at [652, 573] on span "Save" at bounding box center [784, 579] width 718 height 21
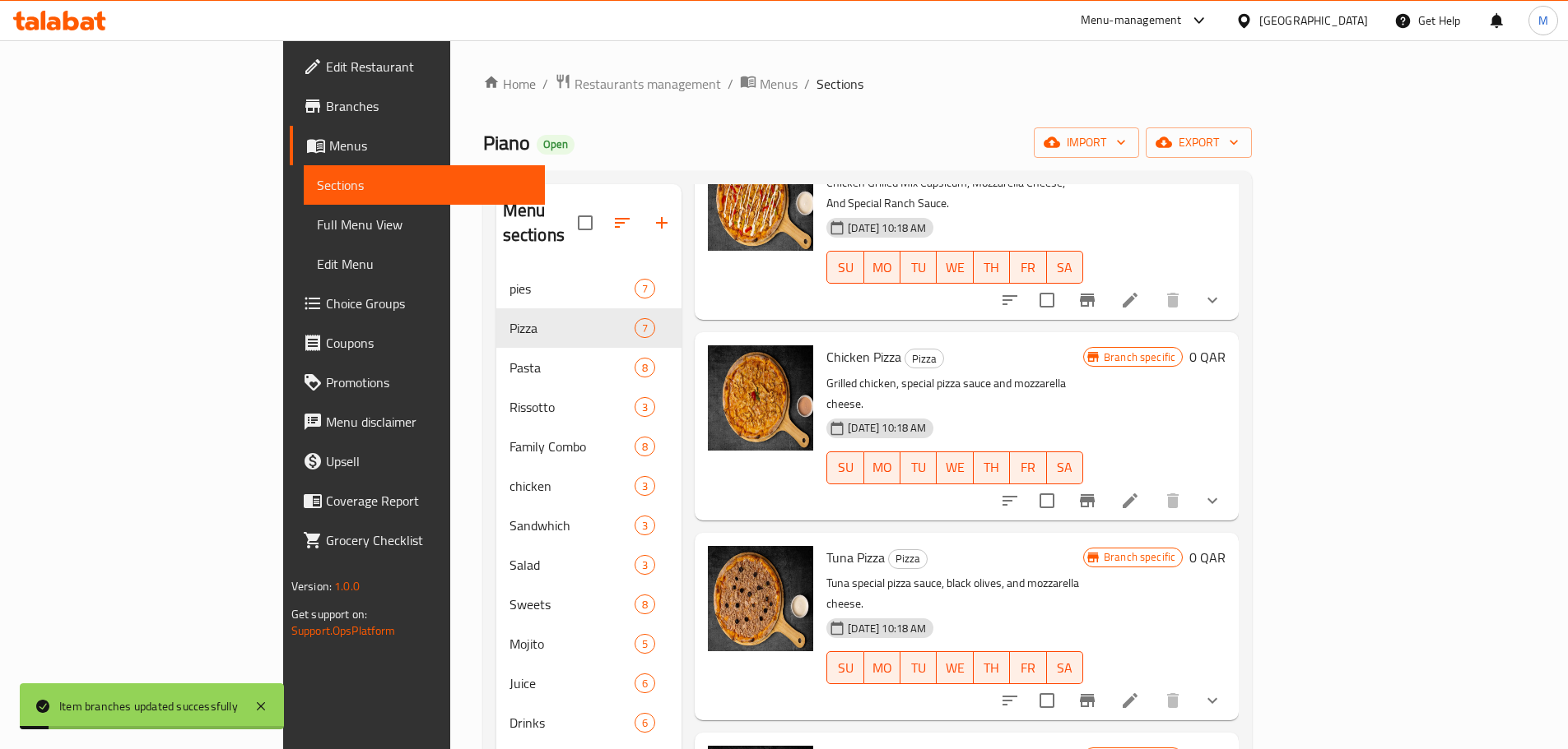
scroll to position [532, 0]
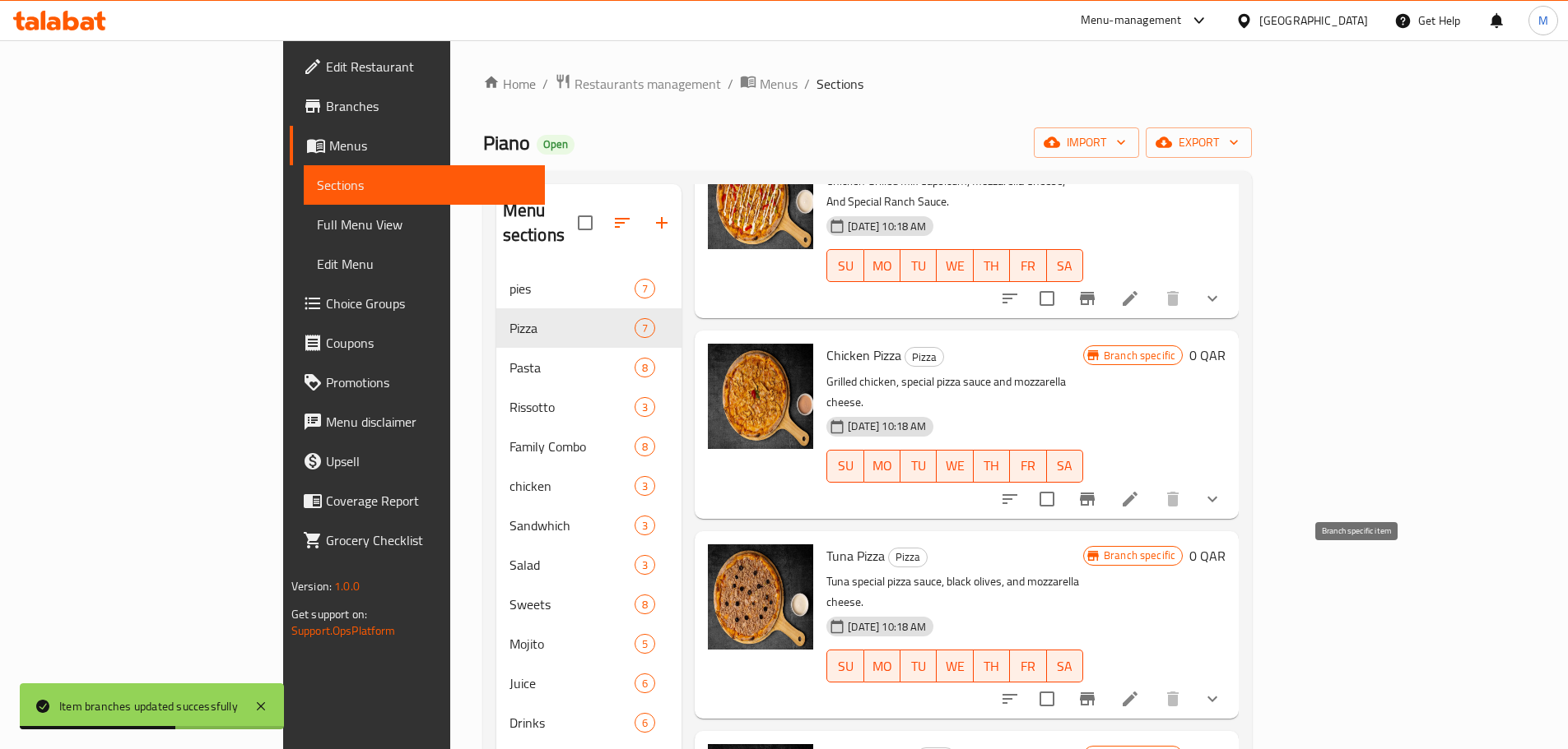
click at [1095, 693] on icon "Branch-specific-item" at bounding box center [1087, 699] width 15 height 13
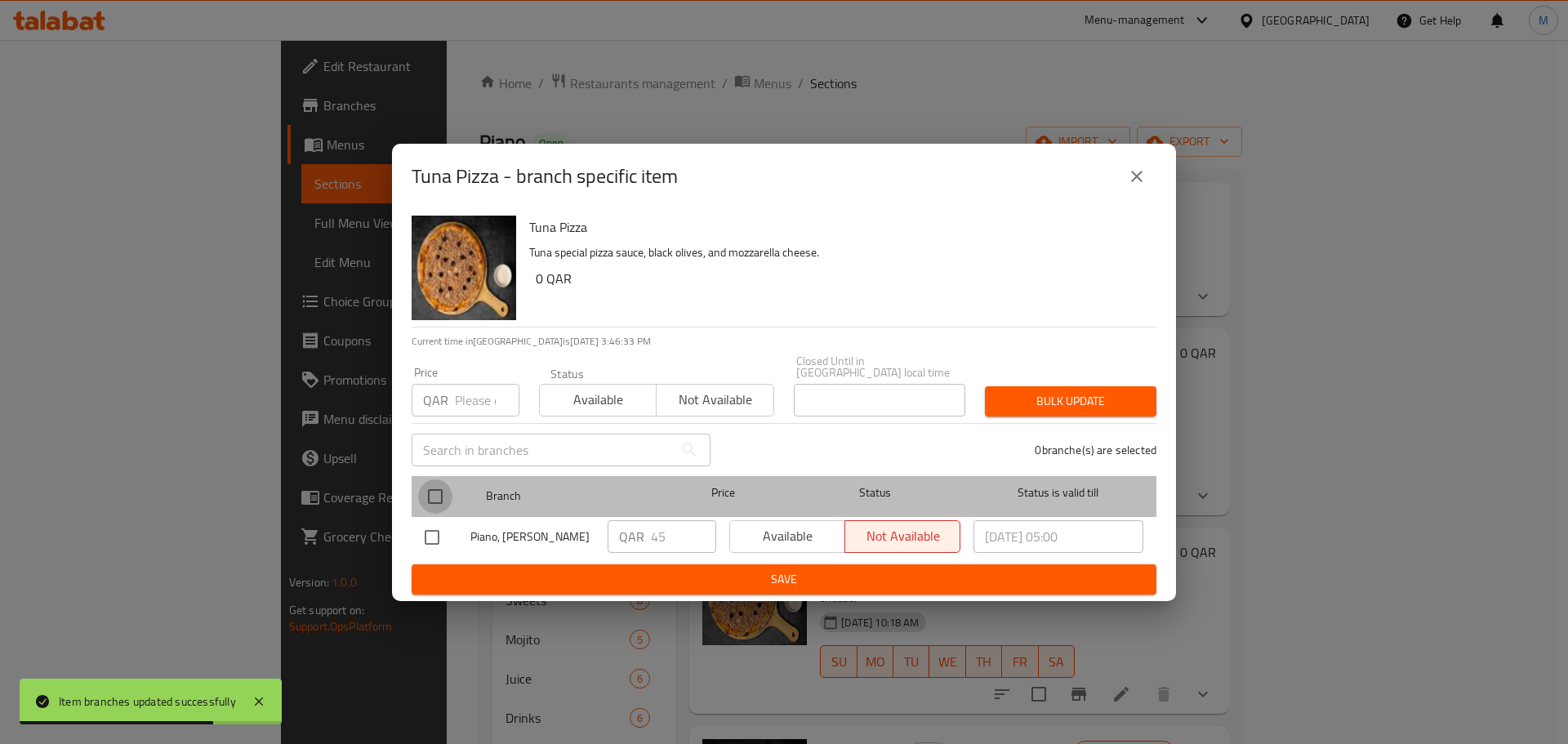
click at [430, 504] on input "checkbox" at bounding box center [436, 497] width 34 height 34
checkbox input "true"
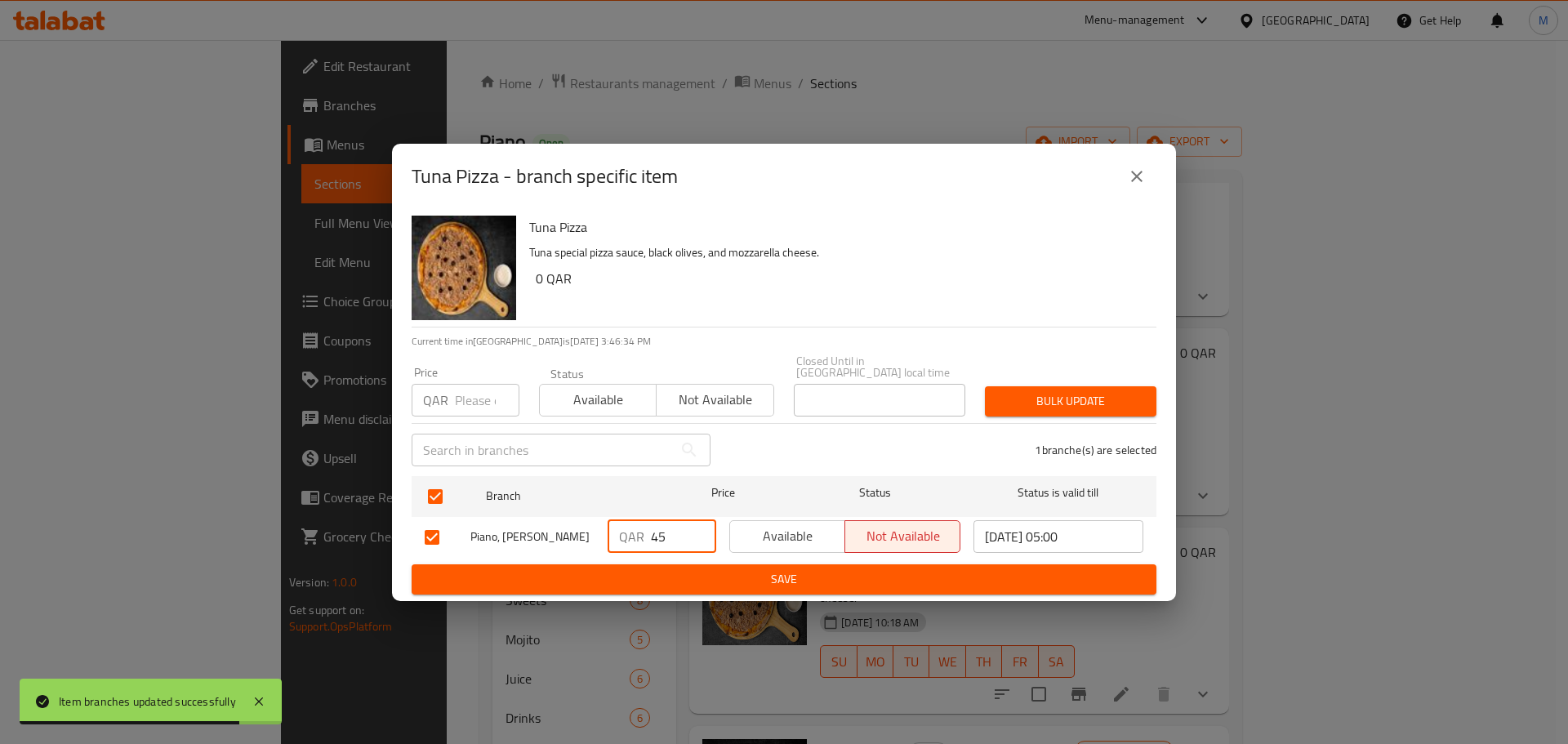
drag, startPoint x: 669, startPoint y: 532, endPoint x: 615, endPoint y: 532, distance: 54.0
click at [615, 532] on div "QAR 45 ​" at bounding box center [662, 537] width 108 height 33
type input "0"
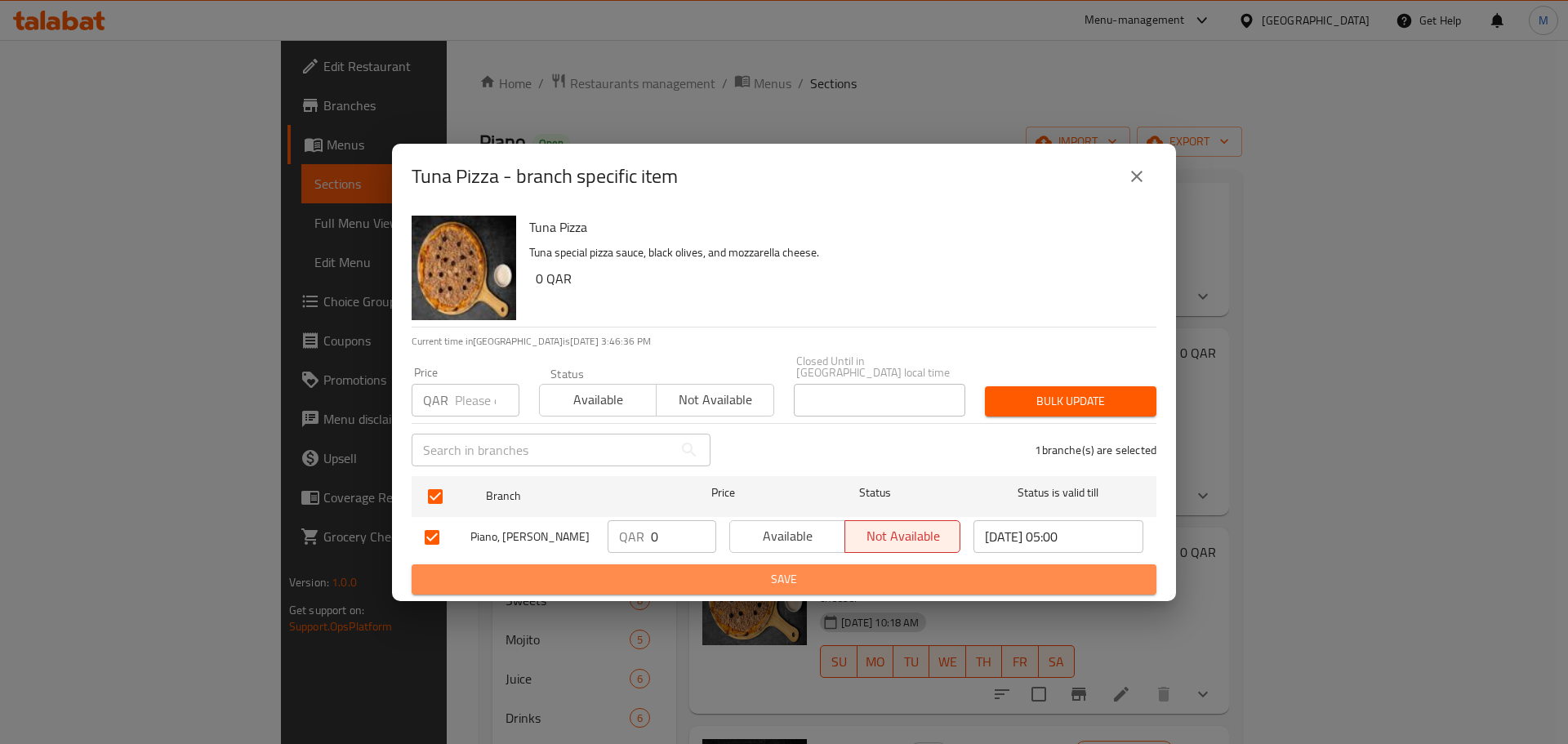
click at [715, 579] on span "Save" at bounding box center [784, 579] width 718 height 21
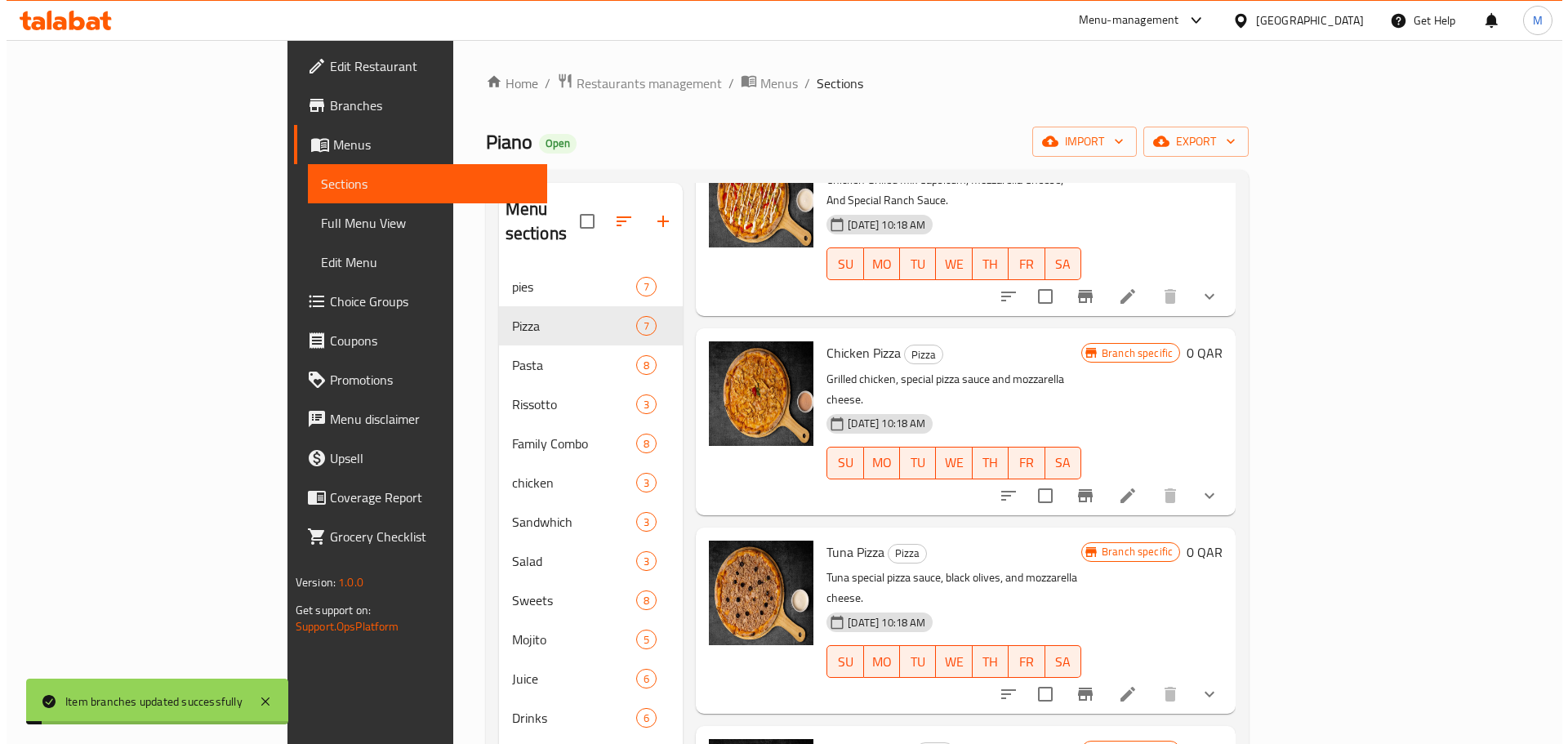
scroll to position [546, 0]
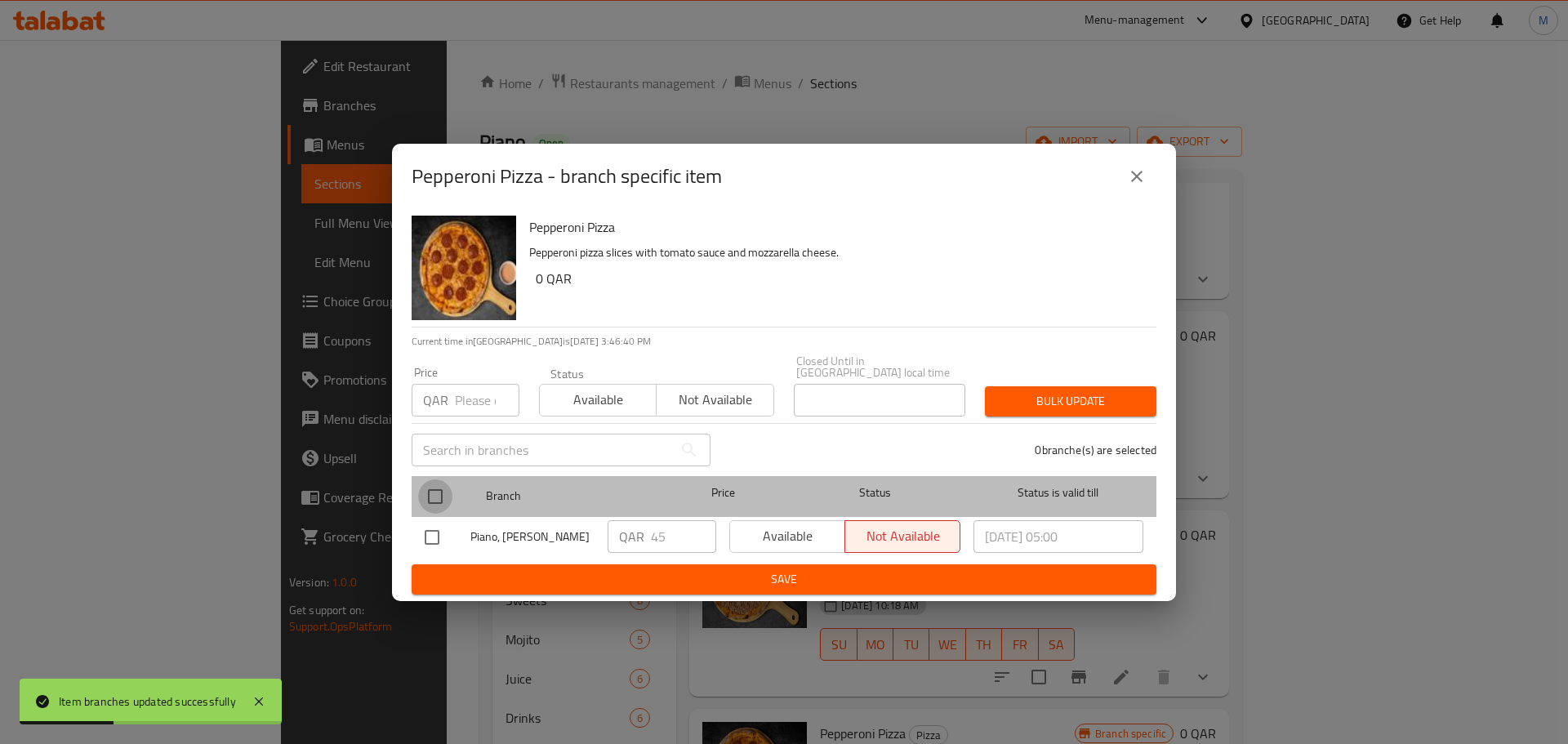
click at [427, 483] on input "checkbox" at bounding box center [436, 497] width 34 height 34
checkbox input "true"
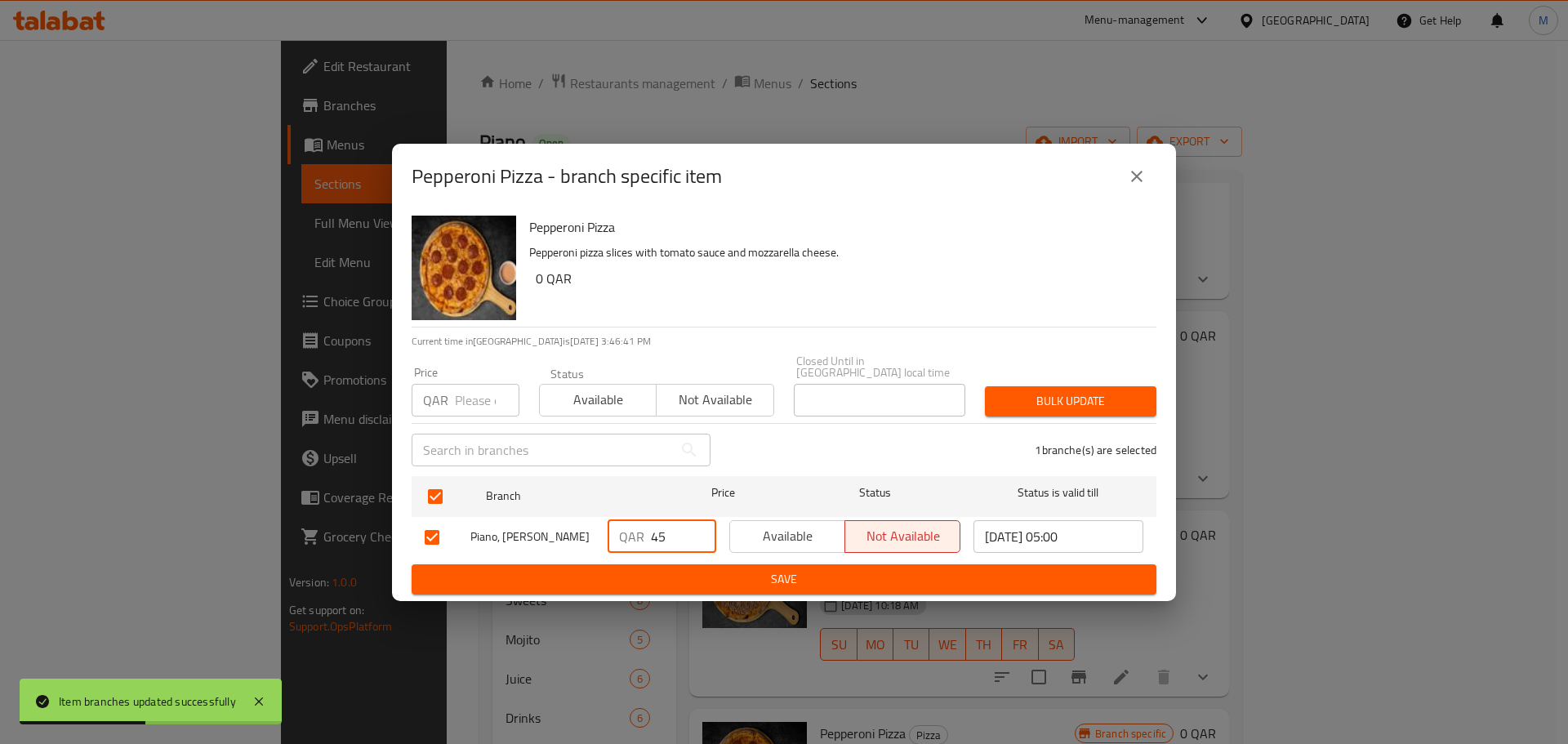
drag, startPoint x: 666, startPoint y: 532, endPoint x: 602, endPoint y: 522, distance: 64.8
click at [602, 522] on div "QAR 45 ​" at bounding box center [662, 538] width 122 height 47
type input "0"
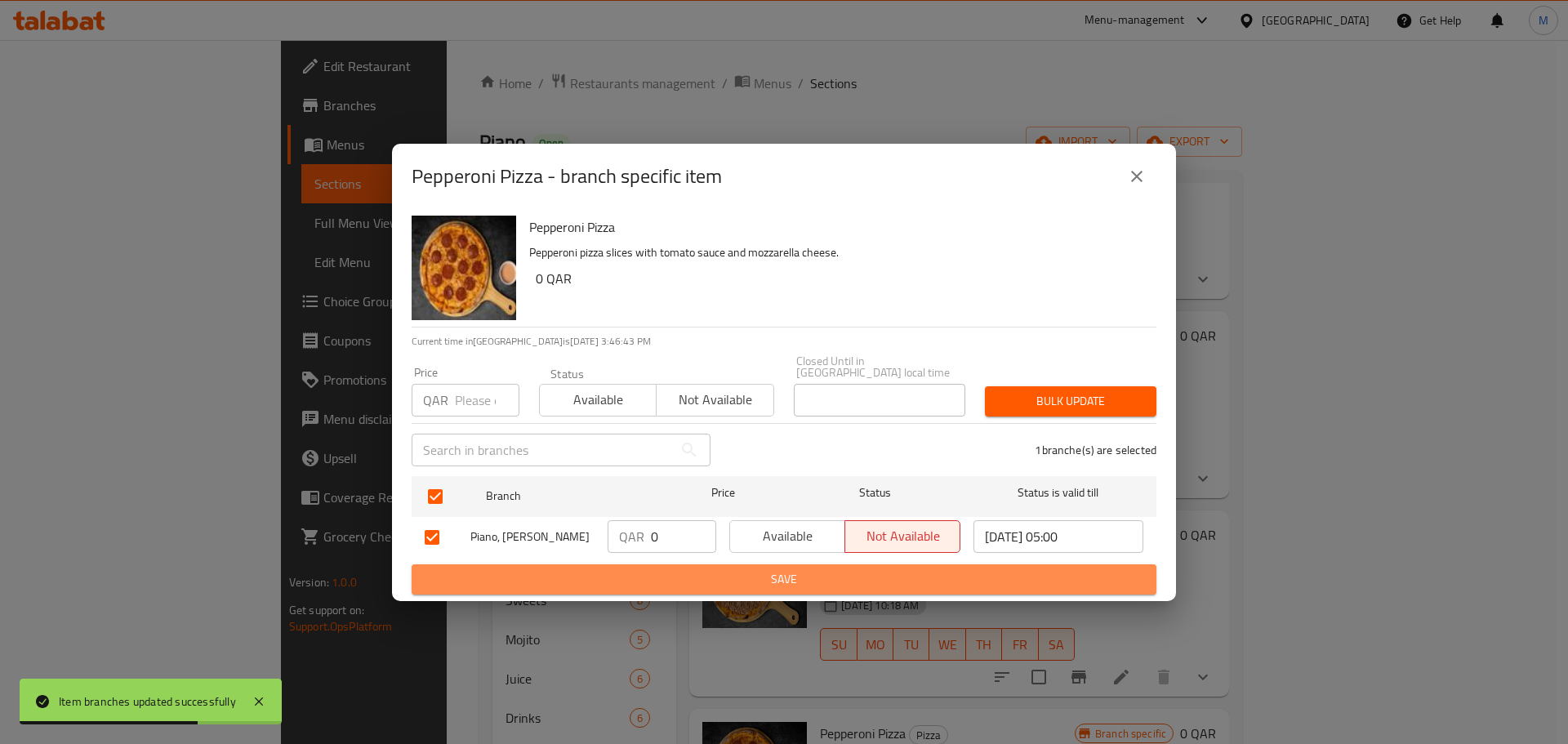
click at [697, 570] on span "Save" at bounding box center [784, 579] width 718 height 21
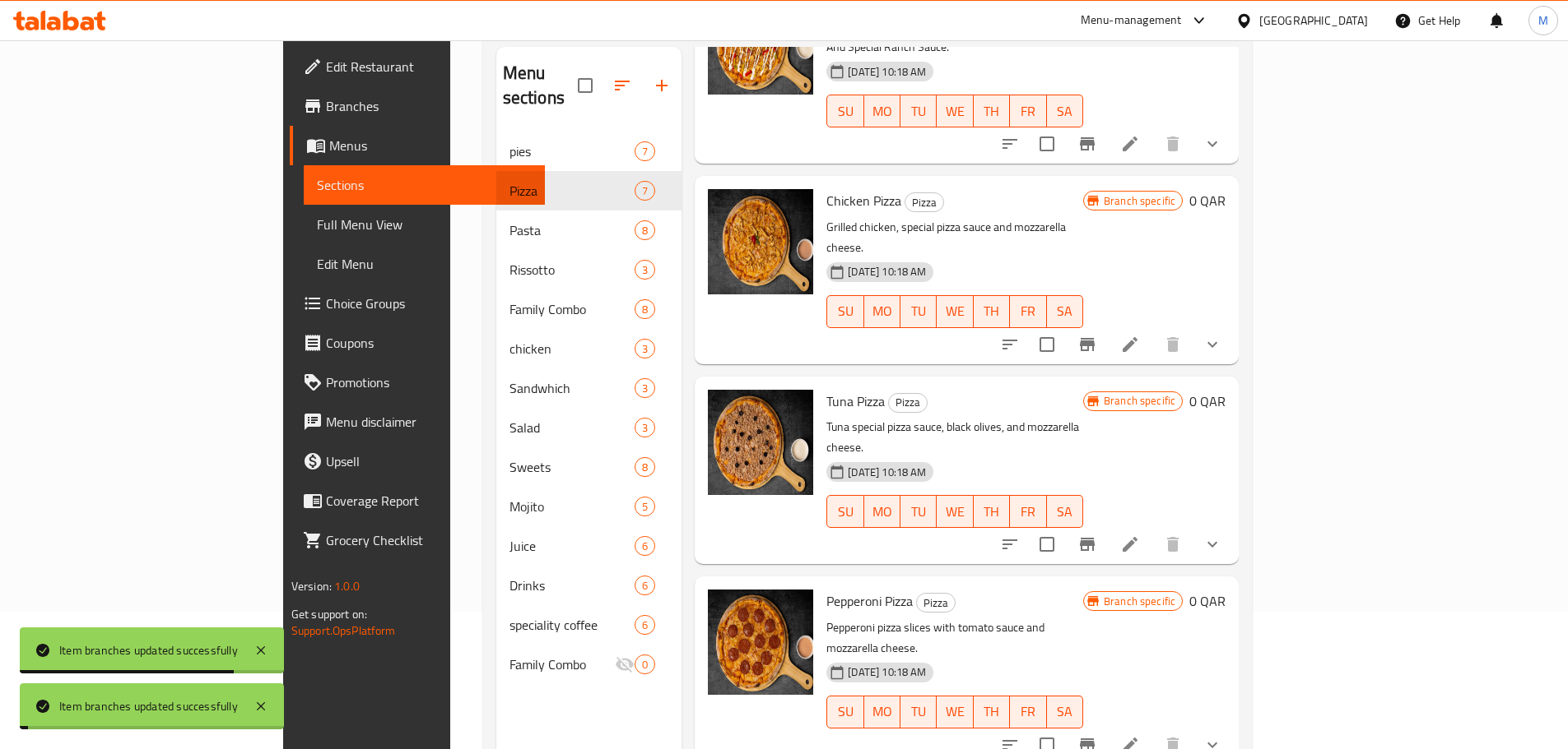
scroll to position [230, 0]
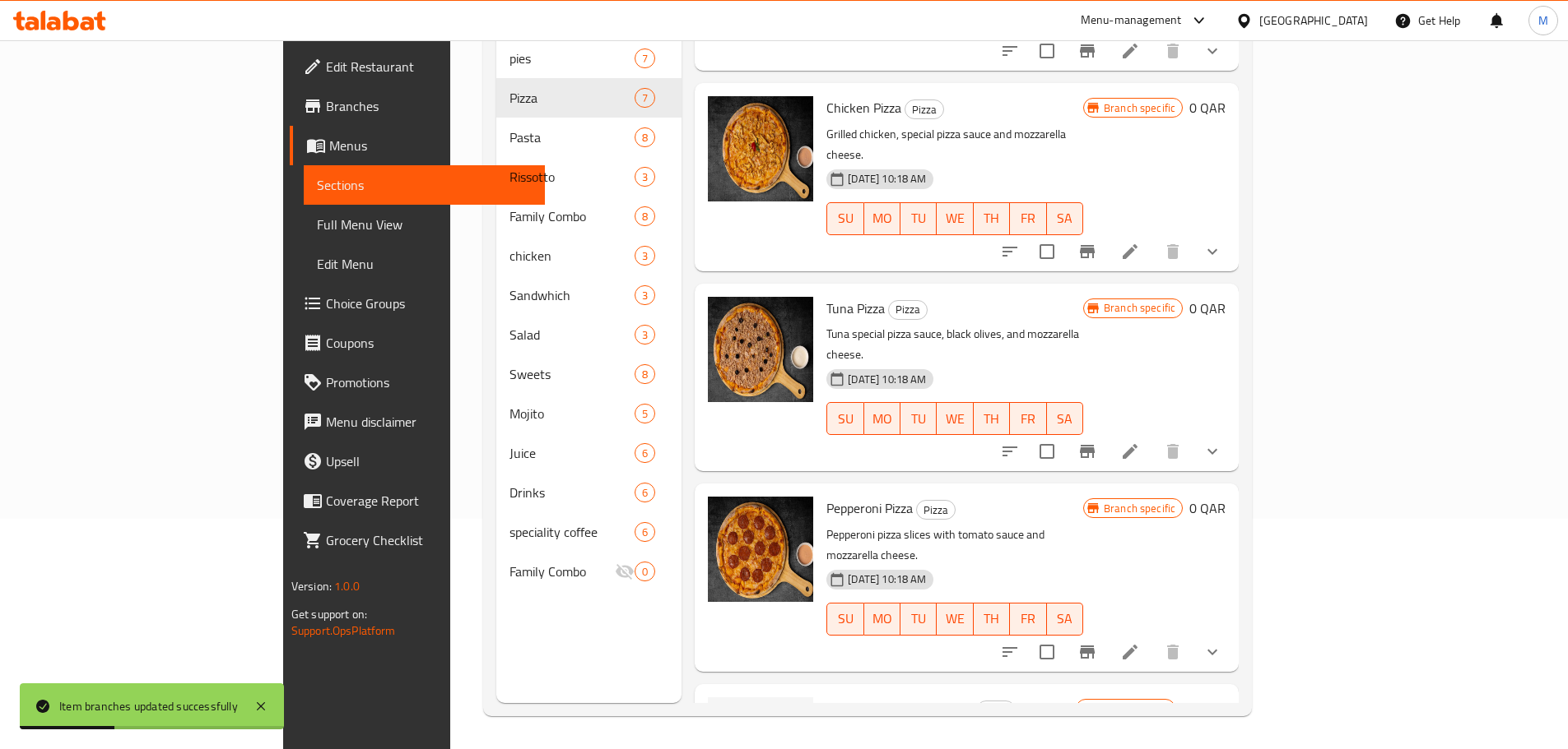
click at [1153, 638] on li at bounding box center [1130, 653] width 46 height 30
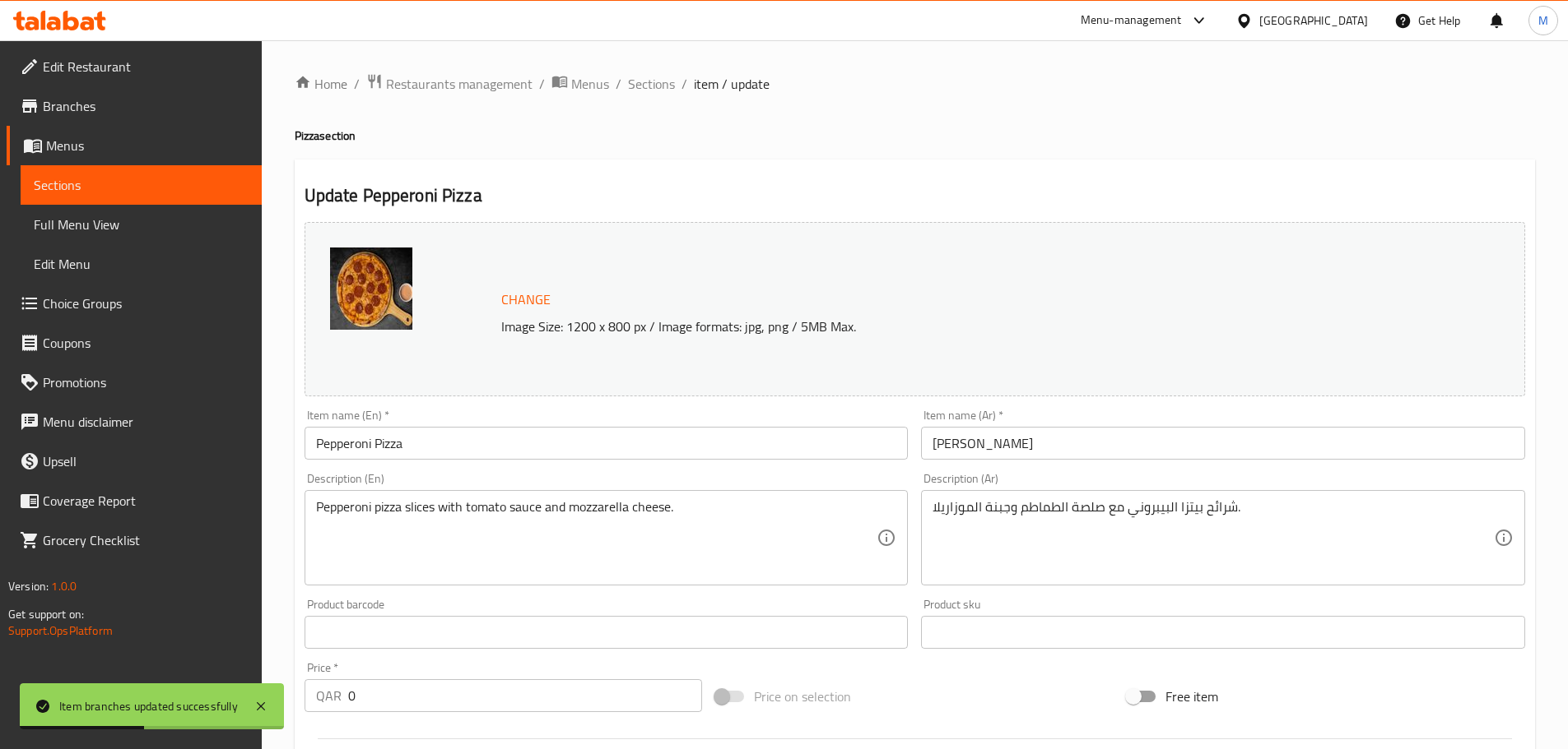
scroll to position [464, 0]
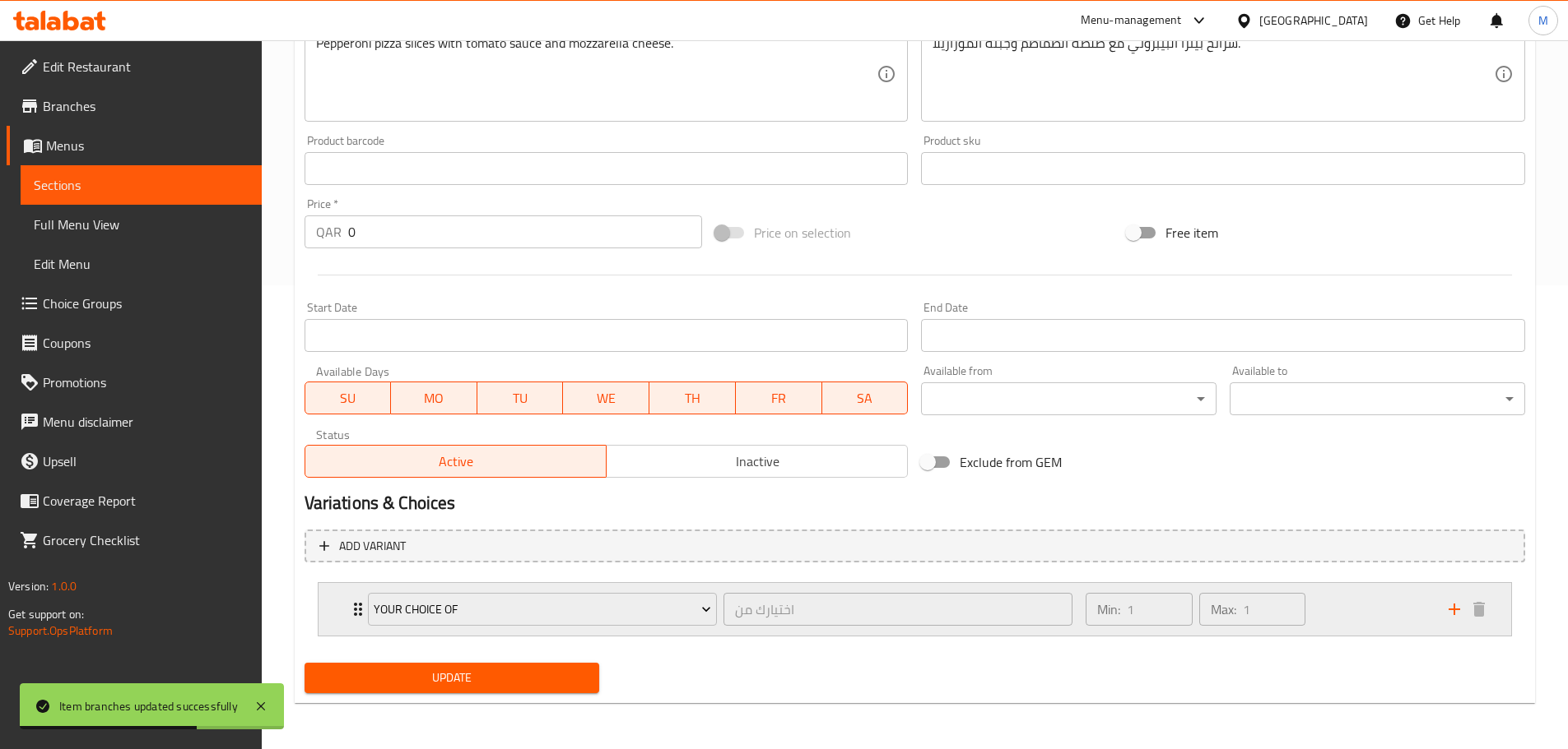
click at [1346, 612] on div "Min: 1 ​ Max: 1 ​" at bounding box center [1257, 610] width 362 height 53
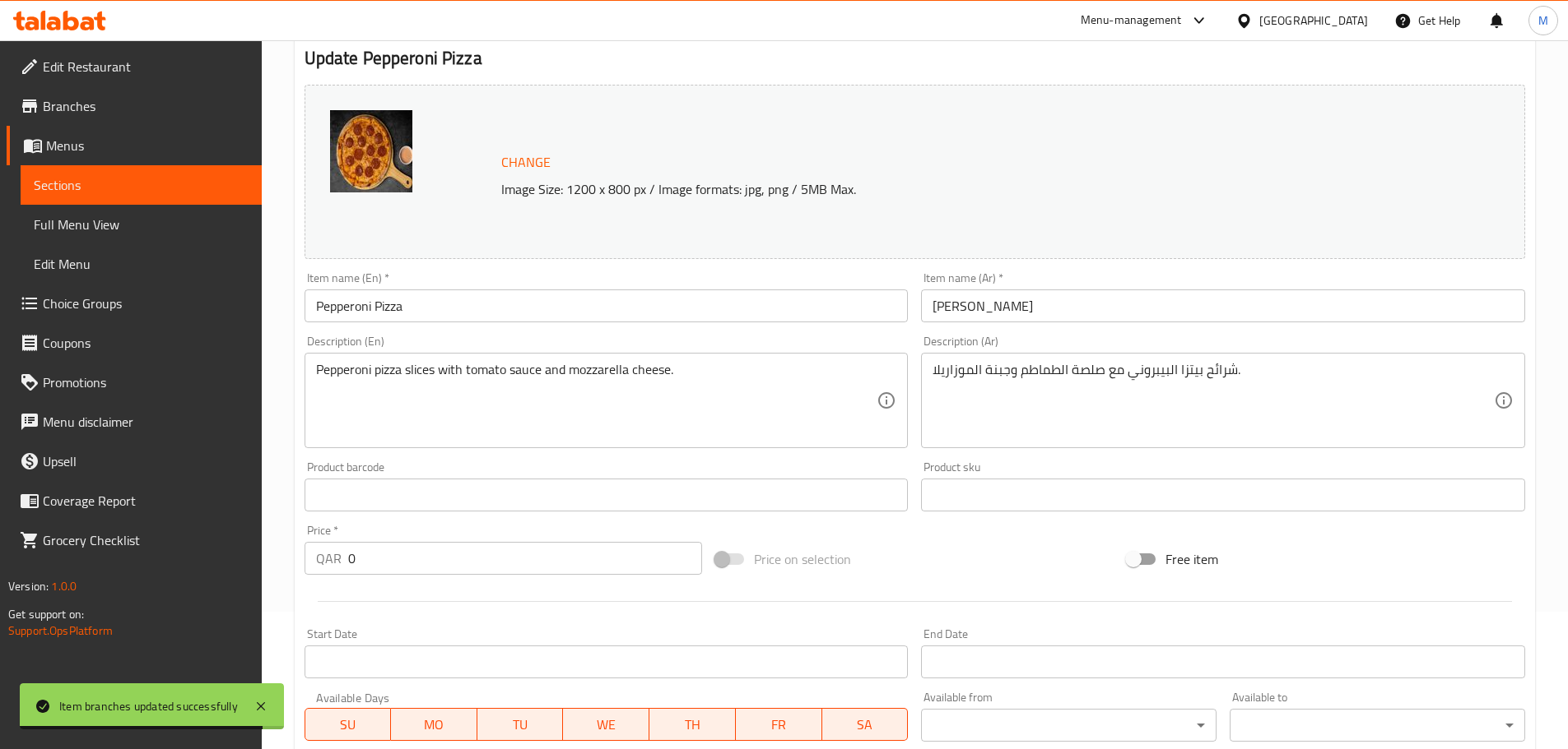
scroll to position [0, 0]
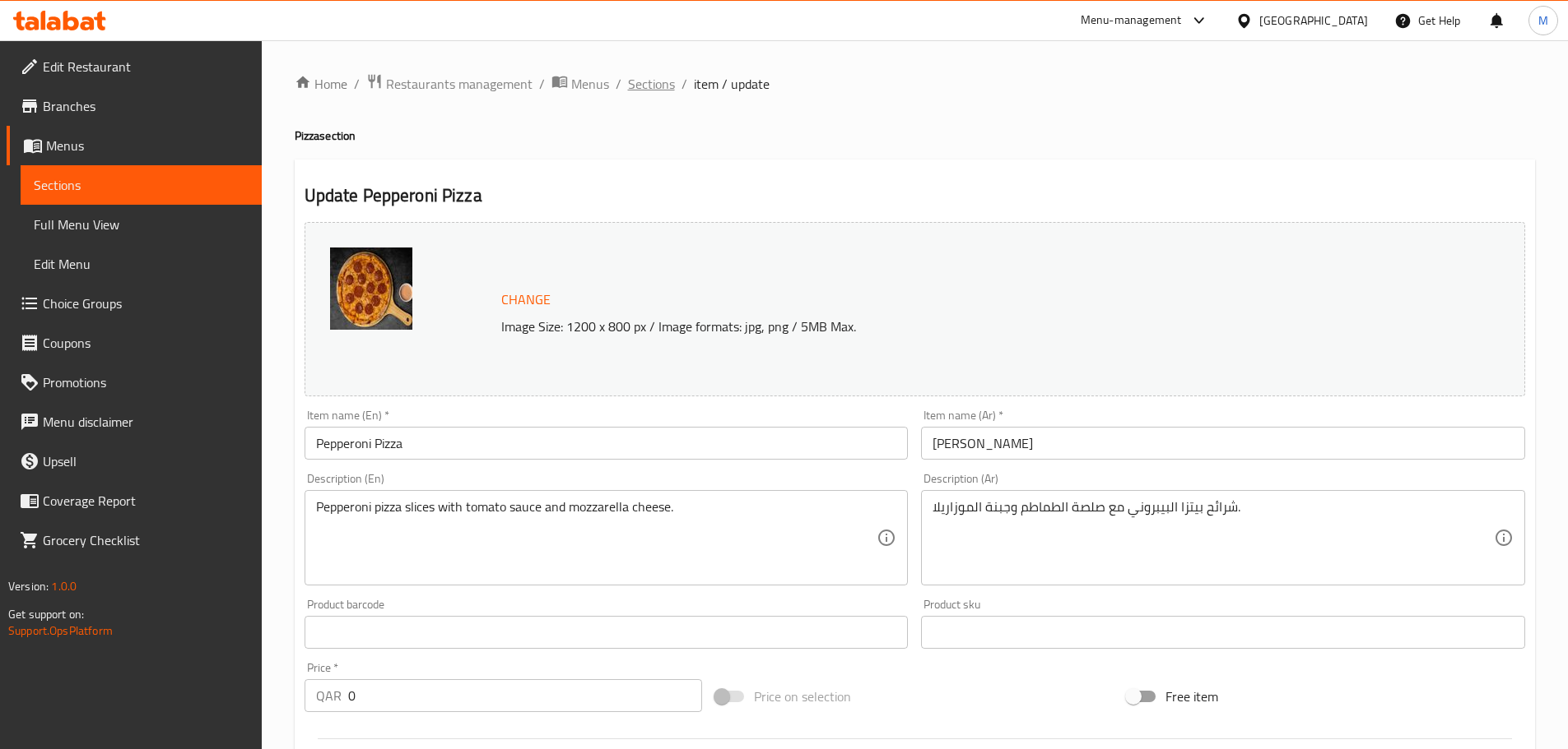
click at [639, 89] on span "Sections" at bounding box center [652, 84] width 47 height 20
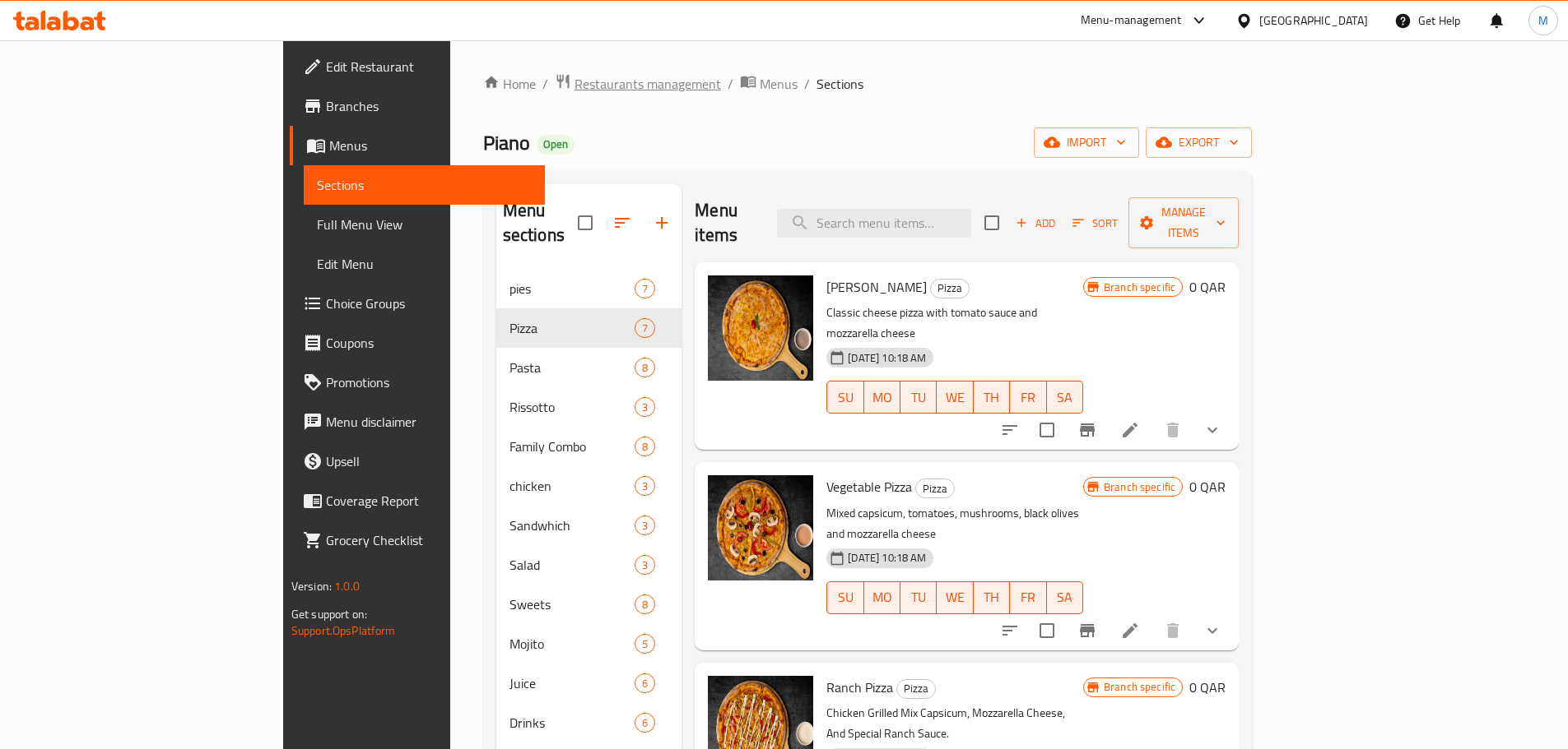
click at [575, 86] on span "Restaurants management" at bounding box center [647, 84] width 147 height 20
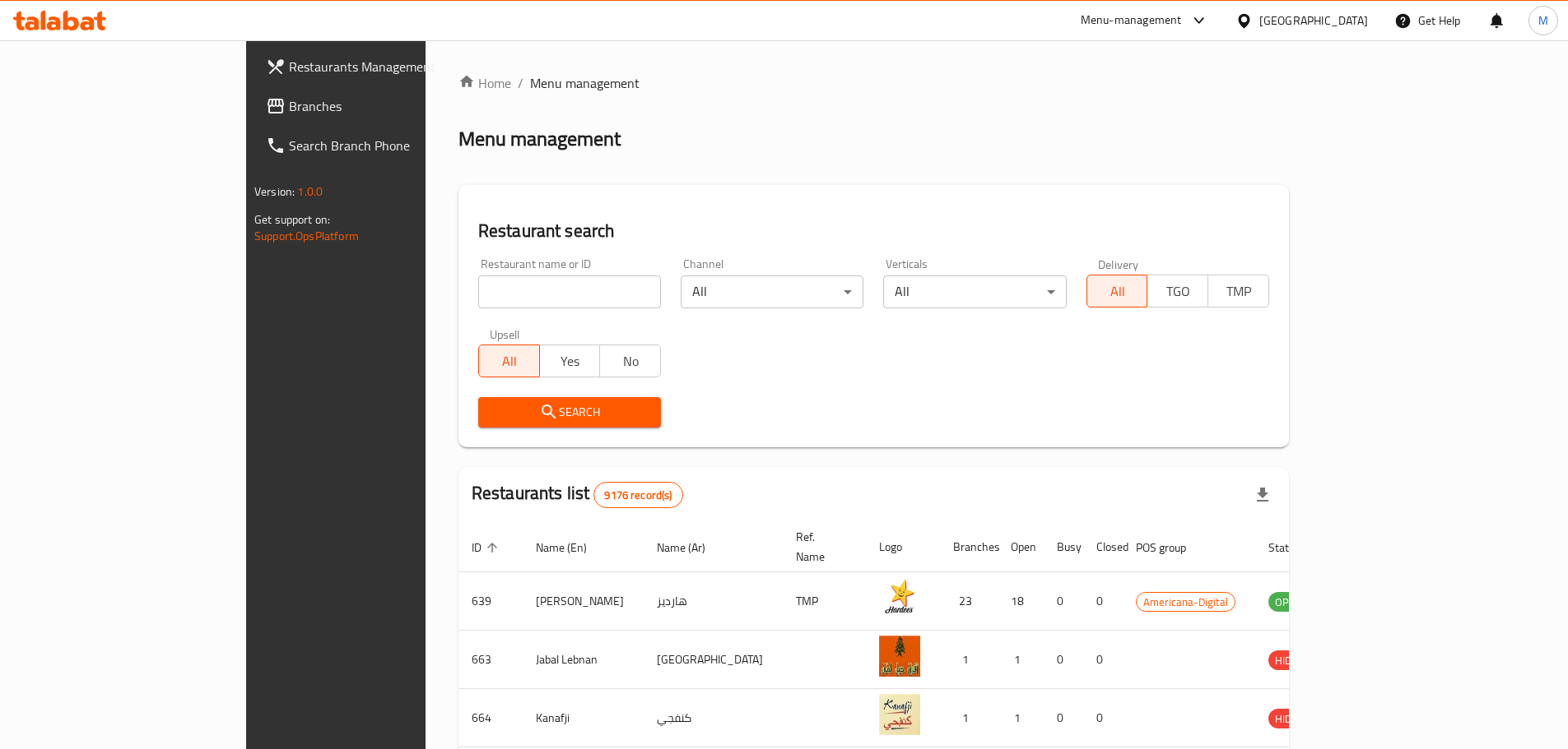
click at [478, 294] on input "search" at bounding box center [569, 292] width 183 height 33
type input "[GEOGRAPHIC_DATA]"
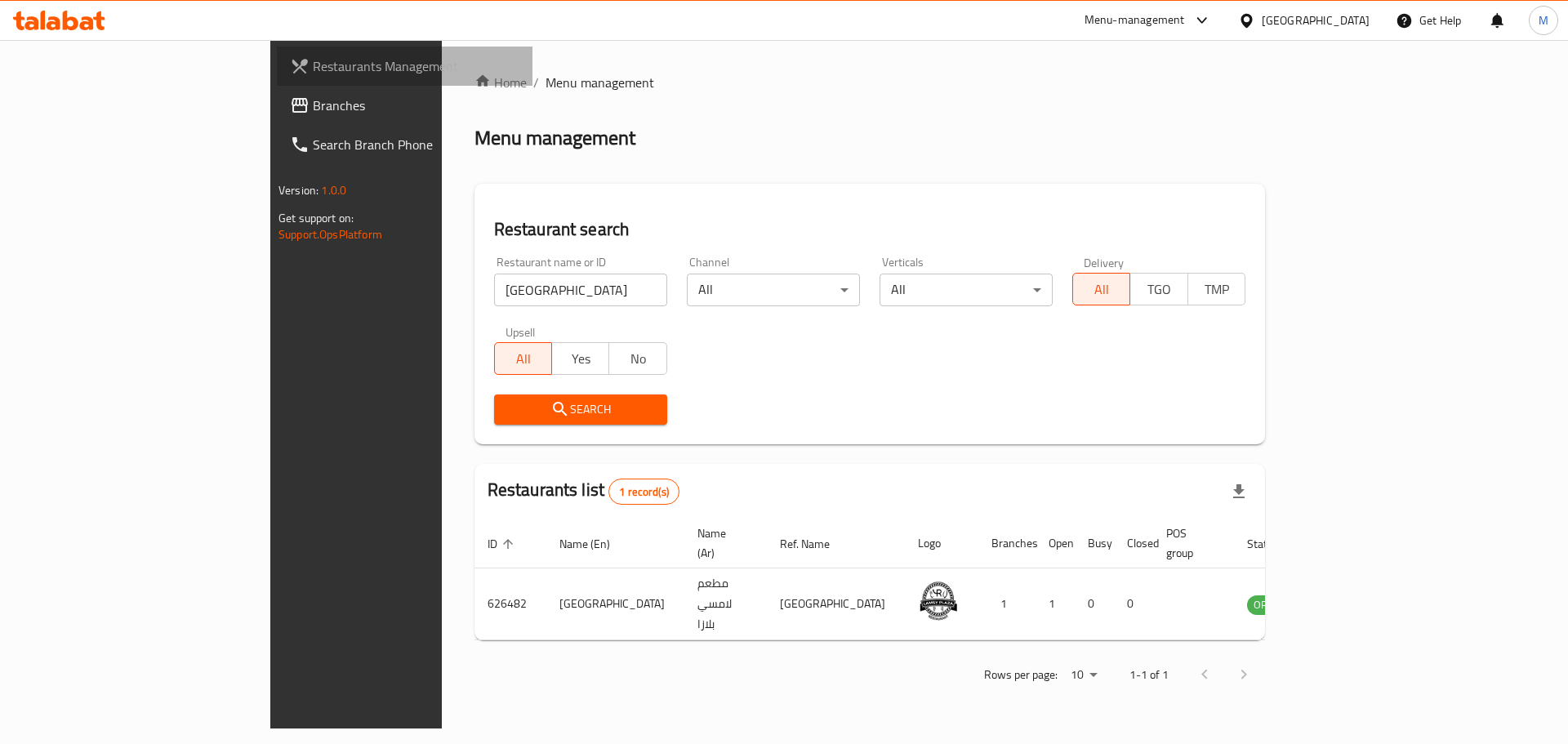
click at [313, 61] on span "Restaurants Management" at bounding box center [416, 66] width 207 height 20
